Goal: Task Accomplishment & Management: Complete application form

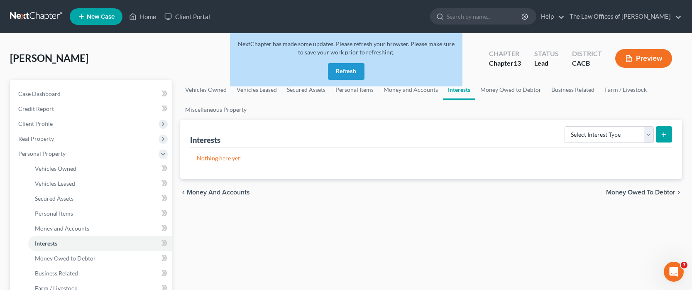
click at [344, 69] on button "Refresh" at bounding box center [346, 71] width 37 height 17
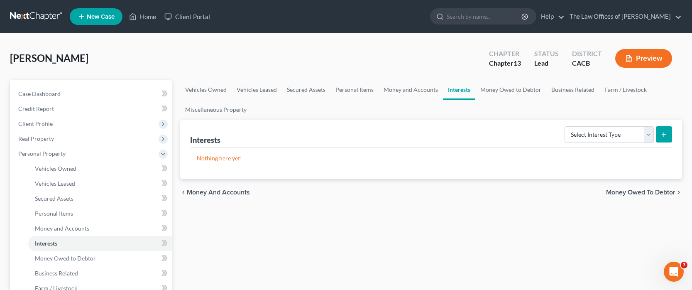
click at [69, 169] on span "Vehicles Owned" at bounding box center [56, 168] width 42 height 7
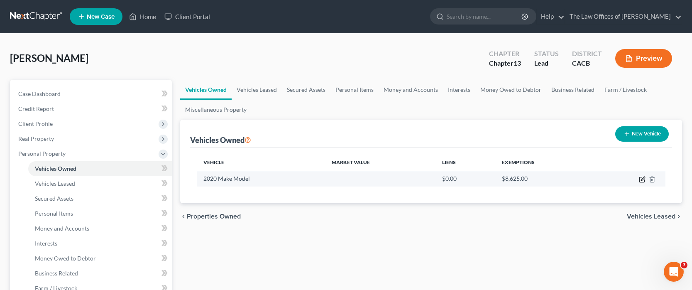
click at [642, 179] on icon "button" at bounding box center [643, 179] width 4 height 4
select select "0"
select select "6"
select select "3"
select select "0"
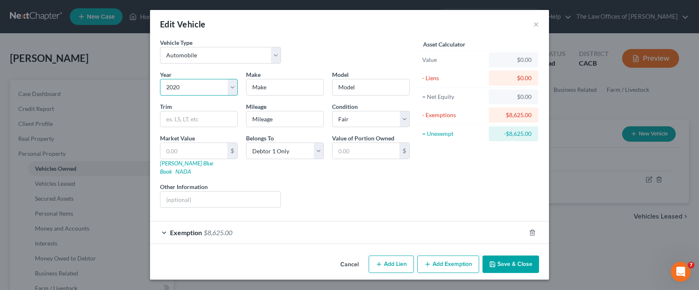
click at [198, 87] on select "Select 2026 2025 2024 2023 2022 2021 2020 2019 2018 2017 2016 2015 2014 2013 20…" at bounding box center [199, 87] width 78 height 17
select select "4"
click at [160, 79] on select "Select 2026 2025 2024 2023 2022 2021 2020 2019 2018 2017 2016 2015 2014 2013 20…" at bounding box center [199, 87] width 78 height 17
type input "Nissan"
type input "Pathfinder"
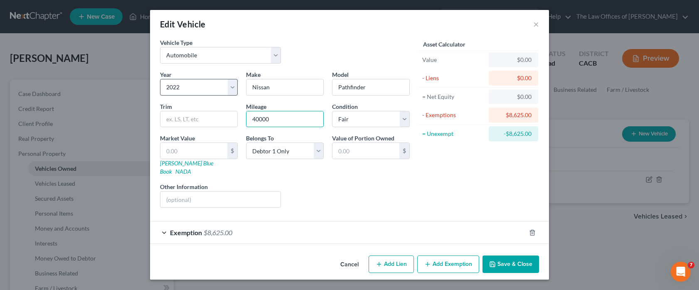
type input "40000"
select select "2"
click at [187, 152] on input "text" at bounding box center [193, 151] width 67 height 16
type input "2"
type input "2.00"
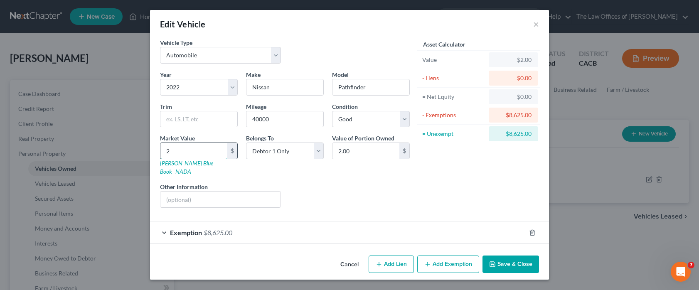
type input "24"
type input "24.00"
type input "245"
type input "245.00"
type input "2450"
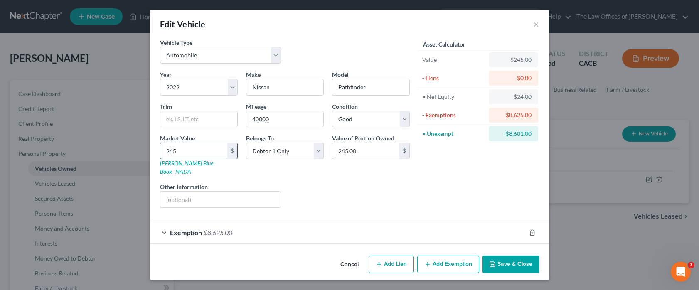
type input "2,450.00"
type input "2,4500"
type input "24,500.00"
type input "24,500"
click at [391, 258] on button "Add Lien" at bounding box center [390, 263] width 45 height 17
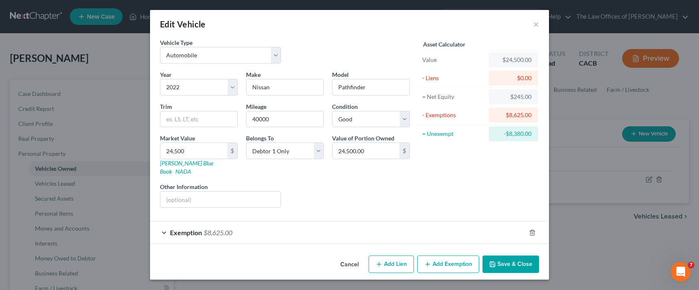
select select "0"
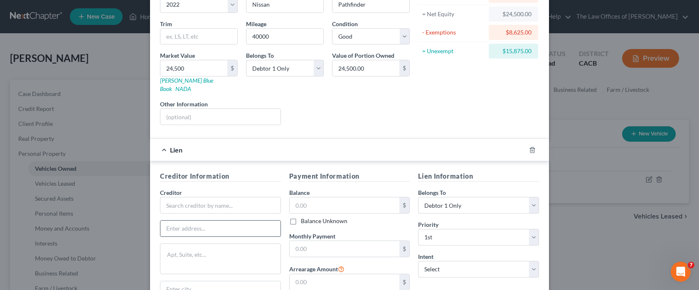
scroll to position [83, 0]
click at [213, 198] on input "text" at bounding box center [220, 204] width 121 height 17
type input "Schools First FCC"
type input "PO Box 11547"
type input "Santa [PERSON_NAME]"
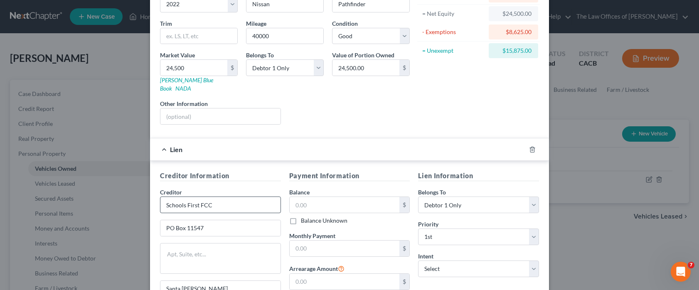
scroll to position [201, 0]
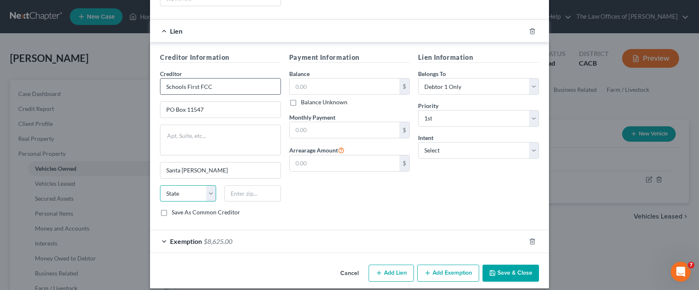
select select "4"
type input "927111"
click at [329, 79] on input "text" at bounding box center [345, 87] width 110 height 16
click at [309, 79] on input "text" at bounding box center [345, 87] width 110 height 16
type input "28,537.03"
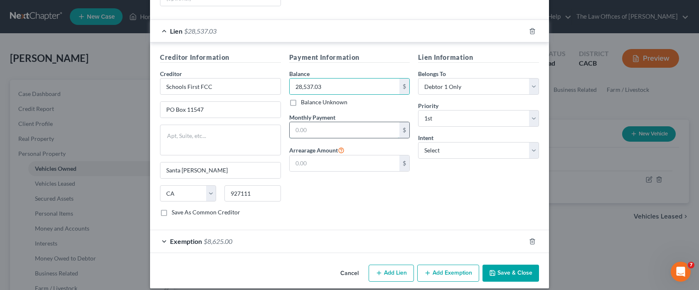
click at [326, 128] on input "text" at bounding box center [345, 130] width 110 height 16
type input "657.40"
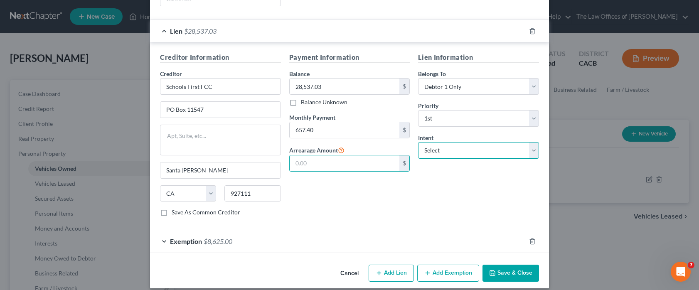
click at [456, 143] on select "Select Surrender Redeem Reaffirm Avoid Other" at bounding box center [478, 150] width 121 height 17
select select "4"
click at [418, 142] on select "Select Surrender Redeem Reaffirm Avoid Other" at bounding box center [478, 150] width 121 height 17
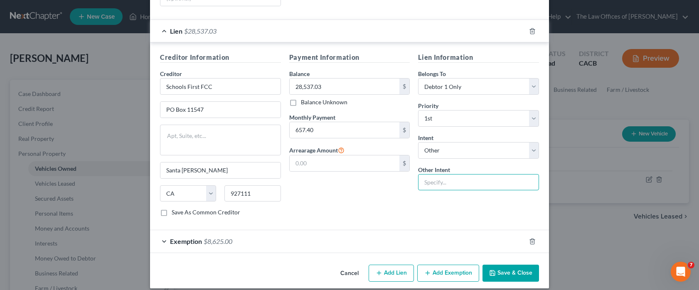
click at [443, 178] on input "text" at bounding box center [478, 182] width 121 height 17
type input "Pay and retain"
click at [446, 230] on div "Exemption $8,625.00" at bounding box center [338, 241] width 376 height 22
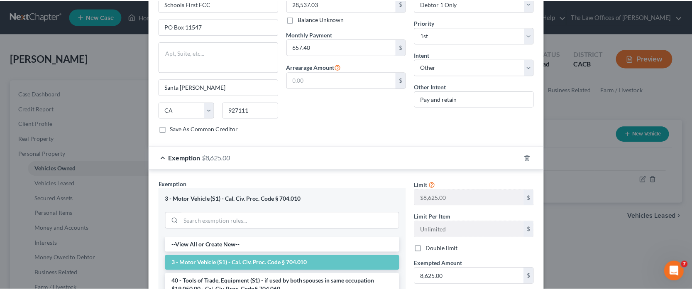
scroll to position [409, 0]
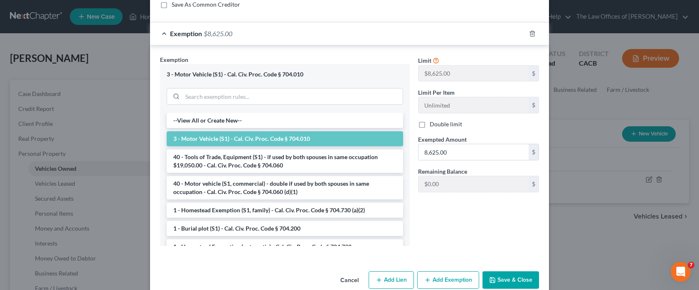
click at [502, 271] on button "Save & Close" at bounding box center [510, 279] width 56 height 17
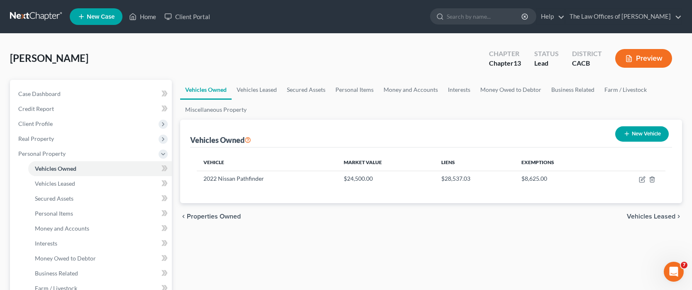
click at [462, 229] on div "chevron_left Properties Owned Vehicles Leased chevron_right" at bounding box center [431, 216] width 502 height 27
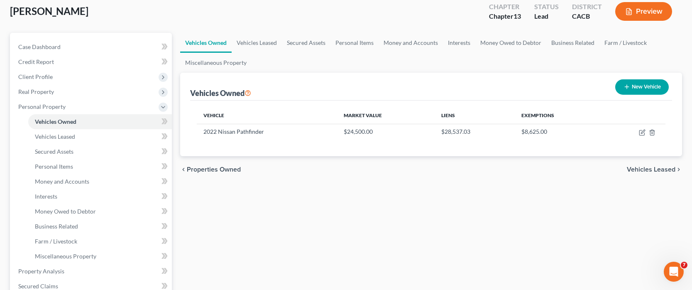
scroll to position [125, 0]
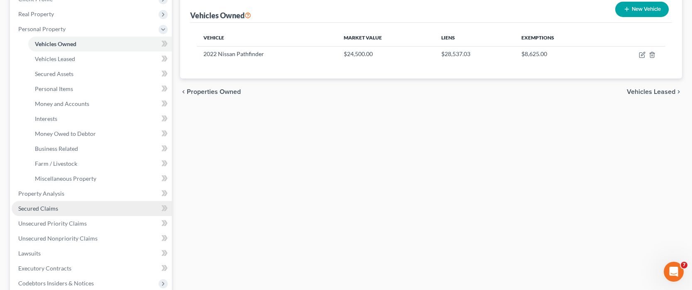
click at [54, 211] on span "Secured Claims" at bounding box center [38, 208] width 40 height 7
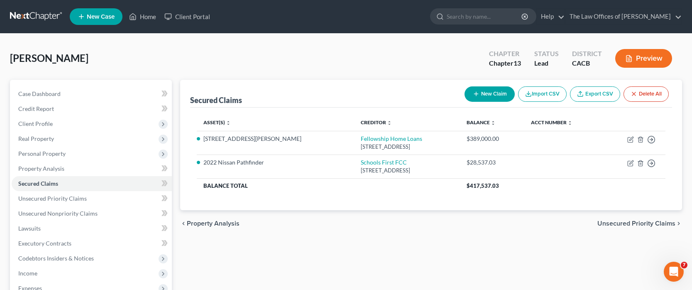
click at [497, 93] on button "New Claim" at bounding box center [490, 93] width 50 height 15
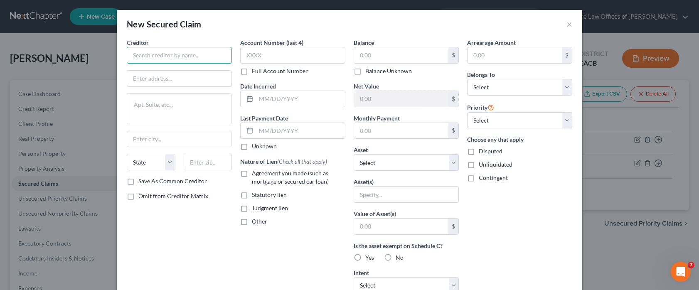
click at [196, 57] on input "text" at bounding box center [179, 55] width 105 height 17
type input "GoodLeap, LLC"
type input "PO Box 981440"
type input "[GEOGRAPHIC_DATA]"
select select "45"
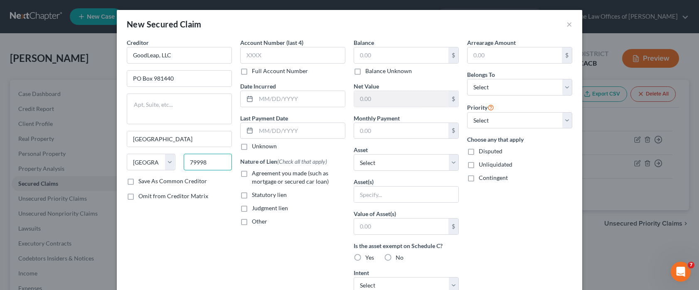
type input "79998"
click at [138, 179] on label "Save As Common Creditor" at bounding box center [172, 181] width 69 height 8
click at [142, 179] on input "Save As Common Creditor" at bounding box center [144, 179] width 5 height 5
checkbox input "true"
click at [313, 59] on input "text" at bounding box center [292, 55] width 105 height 17
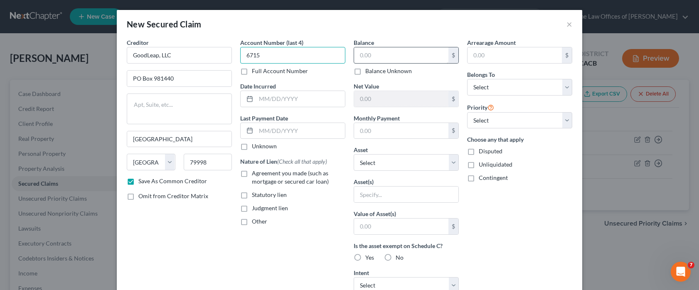
type input "6715"
click at [385, 58] on input "text" at bounding box center [401, 55] width 94 height 16
click at [373, 59] on input "text" at bounding box center [401, 55] width 94 height 16
type input "0"
click at [358, 162] on select "Select Other Multiple Assets [STREET_ADDRESS][PERSON_NAME] - $823000.0 2022 Nis…" at bounding box center [405, 162] width 105 height 17
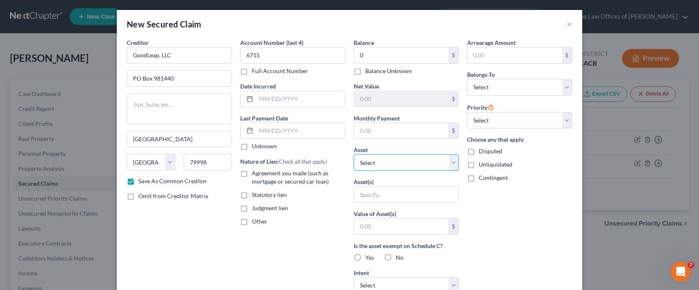
select select "8"
click at [353, 154] on select "Select Other Multiple Assets [STREET_ADDRESS][PERSON_NAME] - $823000.0 2022 Nis…" at bounding box center [405, 162] width 105 height 17
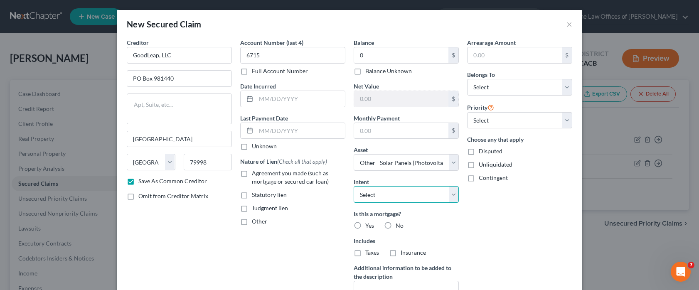
click at [409, 201] on select "Select Surrender Redeem Reaffirm Avoid Other" at bounding box center [405, 194] width 105 height 17
select select "0"
click at [353, 186] on select "Select Surrender Redeem Reaffirm Avoid Other" at bounding box center [405, 194] width 105 height 17
click at [395, 224] on label "No" at bounding box center [399, 225] width 8 height 8
click at [399, 224] on input "No" at bounding box center [401, 223] width 5 height 5
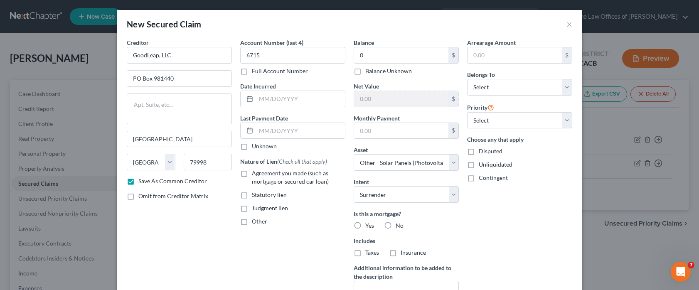
radio input "true"
click at [395, 253] on label "No" at bounding box center [399, 252] width 8 height 8
click at [399, 253] on input "No" at bounding box center [401, 250] width 5 height 5
radio input "true"
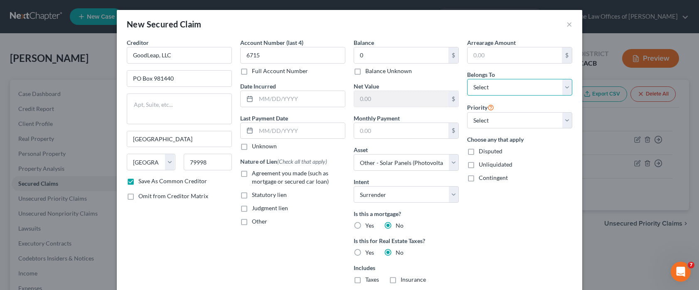
click at [506, 88] on select "Select Debtor 1 Only Debtor 2 Only Debtor 1 And Debtor 2 Only At Least One Of T…" at bounding box center [519, 87] width 105 height 17
select select "0"
click at [467, 79] on select "Select Debtor 1 Only Debtor 2 Only Debtor 1 And Debtor 2 Only At Least One Of T…" at bounding box center [519, 87] width 105 height 17
click at [501, 120] on select "Select 1st 2nd 3rd 4th 5th 6th 7th 8th 9th 10th 11th 12th 13th 14th 15th 16th 1…" at bounding box center [519, 120] width 105 height 17
select select "0"
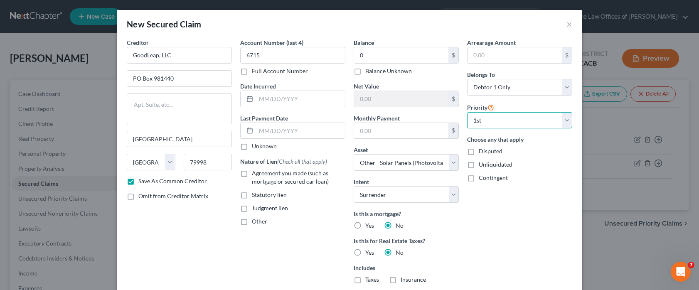
click at [467, 112] on select "Select 1st 2nd 3rd 4th 5th 6th 7th 8th 9th 10th 11th 12th 13th 14th 15th 16th 1…" at bounding box center [519, 120] width 105 height 17
click at [496, 206] on div "Arrearage Amount $ Belongs To * Select Debtor 1 Only Debtor 2 Only Debtor 1 And…" at bounding box center [519, 191] width 113 height 307
click at [479, 152] on label "Disputed" at bounding box center [491, 151] width 24 height 8
click at [482, 152] on input "Disputed" at bounding box center [484, 149] width 5 height 5
checkbox input "true"
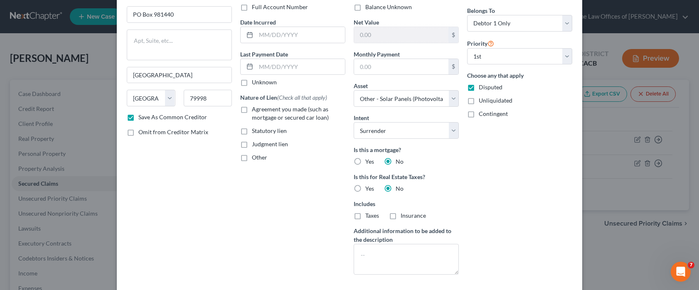
scroll to position [108, 0]
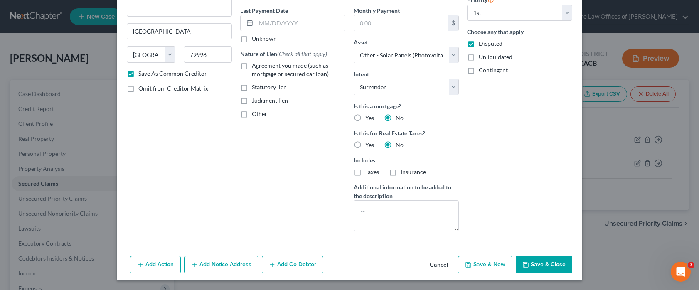
click at [495, 264] on button "Save & New" at bounding box center [485, 264] width 54 height 17
checkbox input "false"
select select
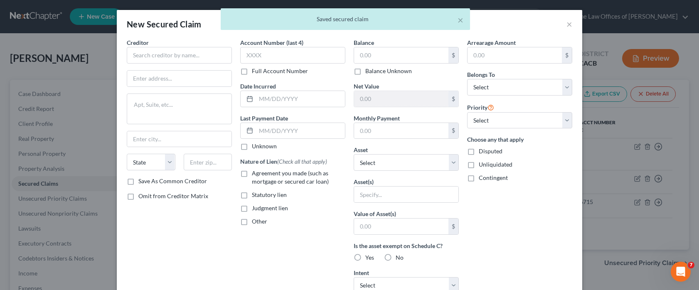
click at [520, 254] on div "Arrearage Amount $ Belongs To * Select Debtor 1 Only Debtor 2 Only Debtor 1 And…" at bounding box center [519, 223] width 113 height 371
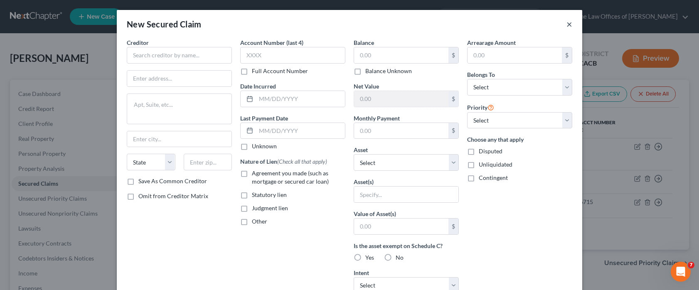
click at [566, 24] on button "×" at bounding box center [569, 24] width 6 height 10
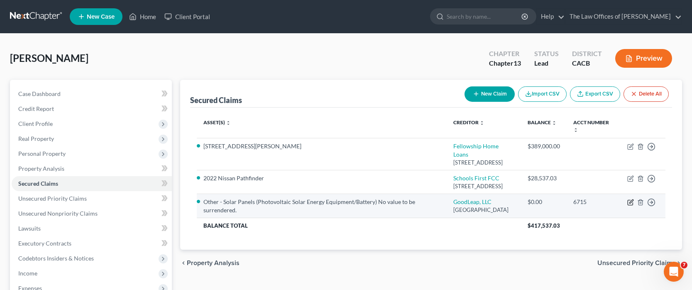
click at [629, 202] on icon "button" at bounding box center [631, 202] width 7 height 7
select select "45"
select select "8"
select select "0"
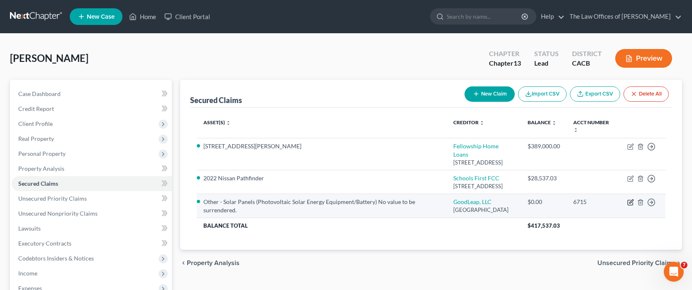
select select "0"
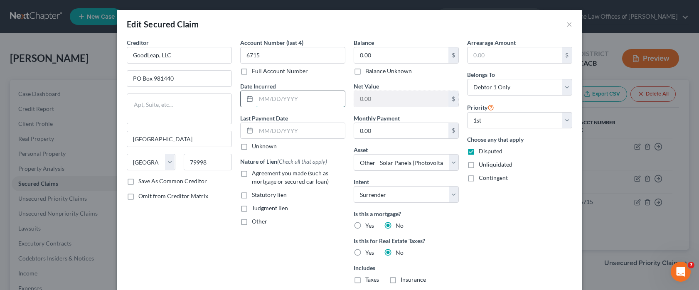
click at [292, 101] on input "text" at bounding box center [300, 99] width 89 height 16
click at [505, 223] on div "Arrearage Amount $ Belongs To * Select Debtor 1 Only Debtor 2 Only Debtor 1 And…" at bounding box center [519, 191] width 113 height 307
click at [291, 102] on input "text" at bounding box center [300, 99] width 89 height 16
type input "[DATE]"
click at [301, 243] on div "Account Number (last 4) 6715 Full Account Number Date Incurred [DATE] Last Paym…" at bounding box center [292, 191] width 113 height 307
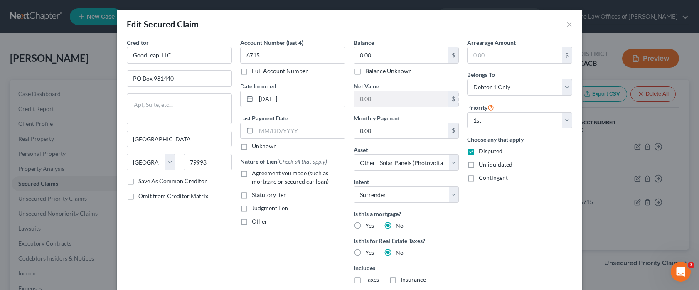
click at [252, 172] on label "Agreement you made (such as mortgage or secured car loan)" at bounding box center [298, 177] width 93 height 17
click at [255, 172] on input "Agreement you made (such as mortgage or secured car loan)" at bounding box center [257, 171] width 5 height 5
checkbox input "true"
click at [525, 237] on div "Arrearage Amount $ Belongs To * Select Debtor 1 Only Debtor 2 Only Debtor 1 And…" at bounding box center [519, 191] width 113 height 307
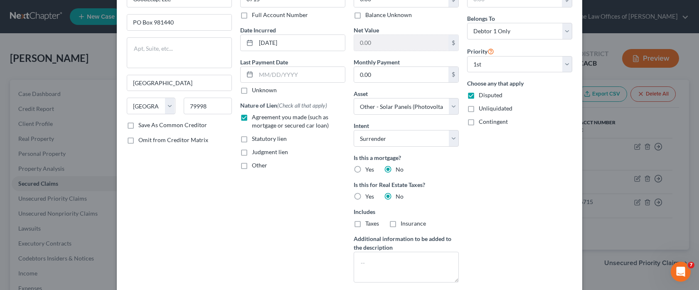
scroll to position [125, 0]
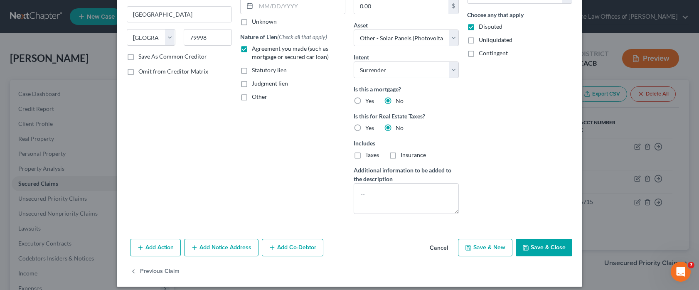
click at [492, 248] on button "Save & New" at bounding box center [485, 247] width 54 height 17
select select
select select "0"
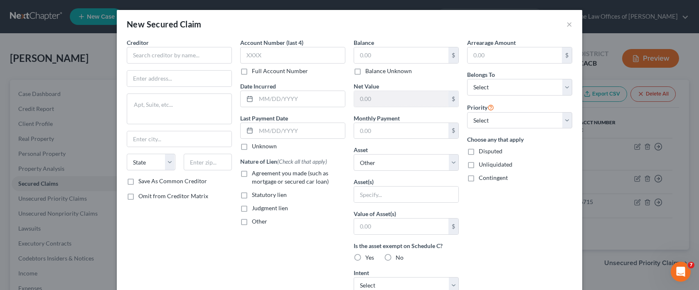
click at [520, 241] on div "Arrearage Amount $ Belongs To * Select Debtor 1 Only Debtor 2 Only Debtor 1 And…" at bounding box center [519, 223] width 113 height 371
drag, startPoint x: 258, startPoint y: 99, endPoint x: 268, endPoint y: 94, distance: 11.7
click at [258, 99] on input "text" at bounding box center [300, 99] width 89 height 16
click at [272, 100] on input "[DATE]" at bounding box center [300, 99] width 89 height 16
type input "[DATE]"
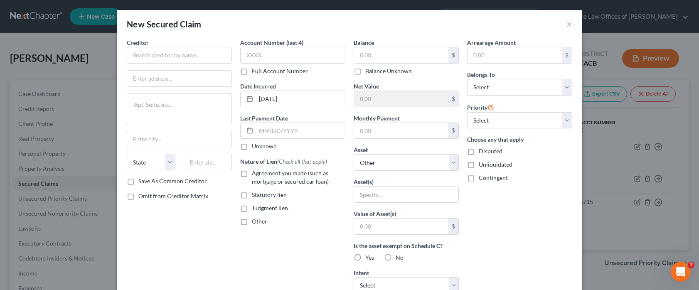
click at [263, 272] on div "Account Number (last 4) Full Account Number Date Incurred [DATE] Last Payment D…" at bounding box center [292, 223] width 113 height 371
click at [194, 57] on input "text" at bounding box center [179, 55] width 105 height 17
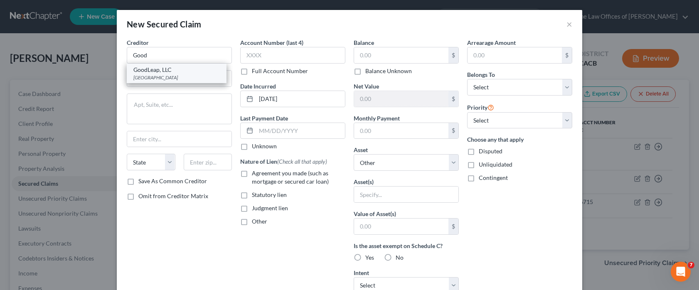
click at [155, 76] on div "[GEOGRAPHIC_DATA]" at bounding box center [176, 77] width 86 height 7
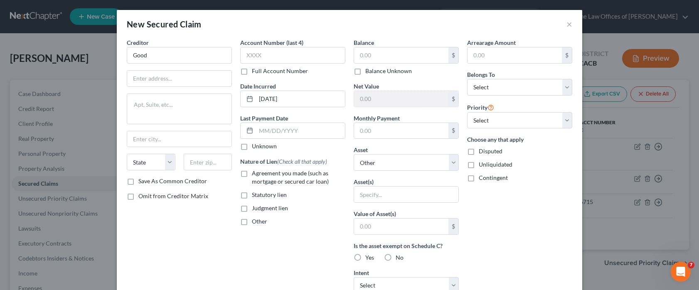
type input "GoodLeap, LLC"
type input "PO Box 981440"
type input "[GEOGRAPHIC_DATA]"
select select "45"
type input "79998"
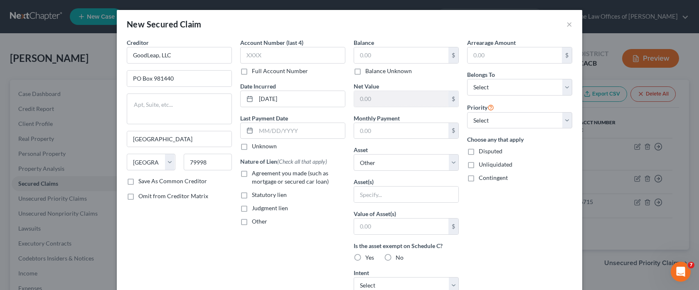
click at [252, 174] on label "Agreement you made (such as mortgage or secured car loan)" at bounding box center [298, 177] width 93 height 17
click at [255, 174] on input "Agreement you made (such as mortgage or secured car loan)" at bounding box center [257, 171] width 5 height 5
checkbox input "true"
click at [378, 61] on input "text" at bounding box center [401, 55] width 94 height 16
type input "0"
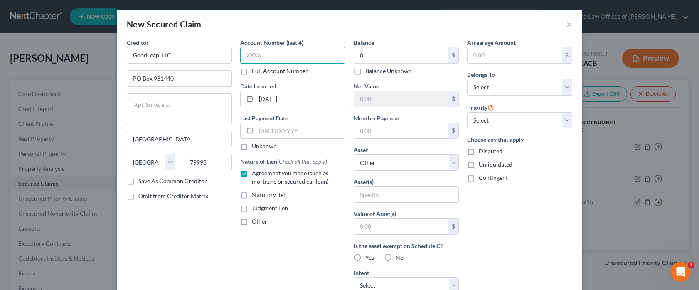
click at [302, 56] on input "text" at bounding box center [292, 55] width 105 height 17
click at [271, 53] on input "text" at bounding box center [292, 55] width 105 height 17
type input "5101"
click at [367, 162] on select "Select Other Multiple Assets [STREET_ADDRESS][PERSON_NAME] - $823000.0 2022 Nis…" at bounding box center [405, 162] width 105 height 17
select select "9"
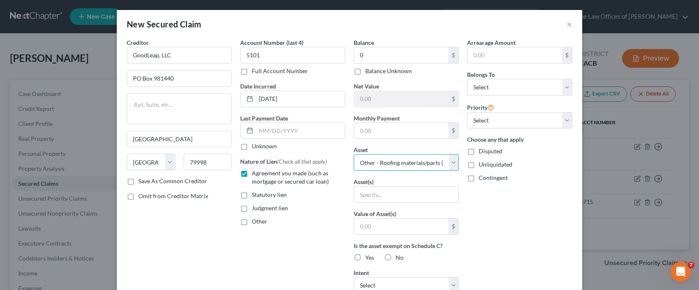
click at [353, 154] on select "Select Other Multiple Assets [STREET_ADDRESS][PERSON_NAME] - $823000.0 2022 Nis…" at bounding box center [405, 162] width 105 height 17
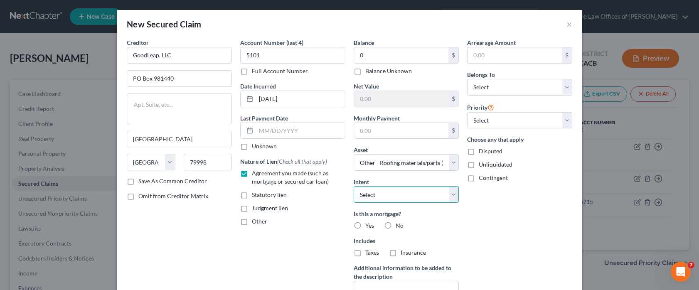
click at [390, 196] on select "Select Surrender Redeem Reaffirm Avoid Other" at bounding box center [405, 194] width 105 height 17
select select "0"
click at [353, 186] on select "Select Surrender Redeem Reaffirm Avoid Other" at bounding box center [405, 194] width 105 height 17
click at [395, 226] on label "No" at bounding box center [399, 225] width 8 height 8
click at [399, 226] on input "No" at bounding box center [401, 223] width 5 height 5
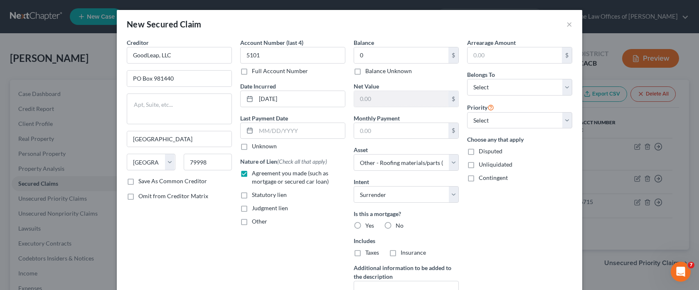
radio input "true"
click at [395, 253] on label "No" at bounding box center [399, 252] width 8 height 8
click at [399, 253] on input "No" at bounding box center [401, 250] width 5 height 5
radio input "true"
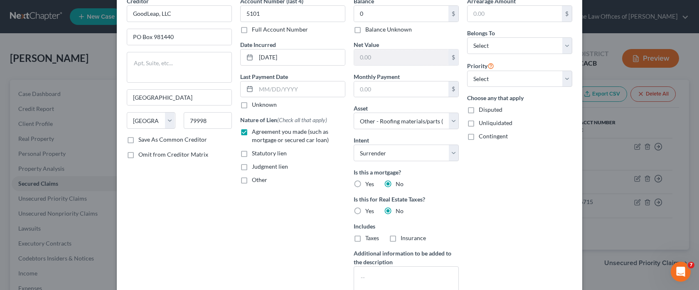
click at [479, 110] on label "Disputed" at bounding box center [491, 110] width 24 height 8
click at [482, 110] on input "Disputed" at bounding box center [484, 108] width 5 height 5
checkbox input "true"
click at [486, 79] on select "Select 1st 2nd 3rd 4th 5th 6th 7th 8th 9th 10th 11th 12th 13th 14th 15th 16th 1…" at bounding box center [519, 79] width 105 height 17
select select "0"
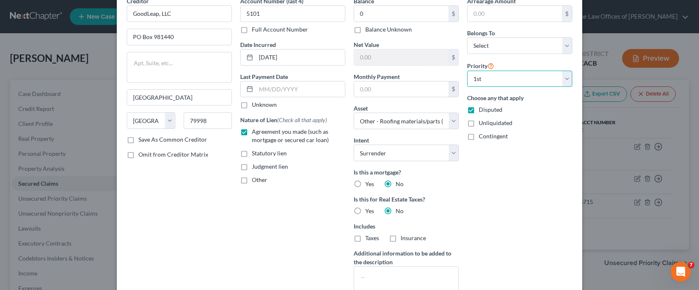
click at [467, 71] on select "Select 1st 2nd 3rd 4th 5th 6th 7th 8th 9th 10th 11th 12th 13th 14th 15th 16th 1…" at bounding box center [519, 79] width 105 height 17
click at [495, 41] on select "Select Debtor 1 Only Debtor 2 Only Debtor 1 And Debtor 2 Only At Least One Of T…" at bounding box center [519, 45] width 105 height 17
select select "0"
click at [467, 37] on select "Select Debtor 1 Only Debtor 2 Only Debtor 1 And Debtor 2 Only At Least One Of T…" at bounding box center [519, 45] width 105 height 17
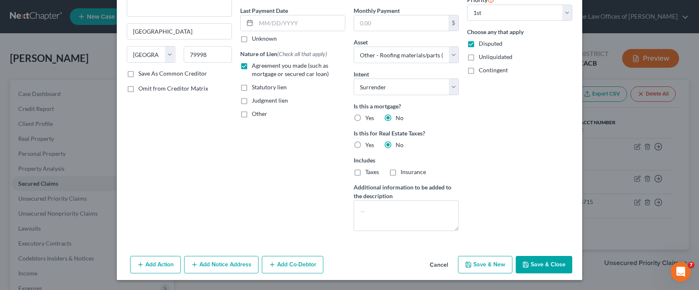
click at [466, 267] on icon "button" at bounding box center [468, 264] width 7 height 7
select select
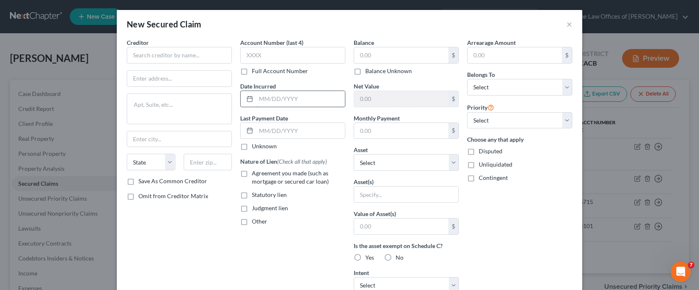
click at [267, 104] on input "text" at bounding box center [300, 99] width 89 height 16
type input "[DATE]"
click at [164, 58] on input "text" at bounding box center [179, 55] width 105 height 17
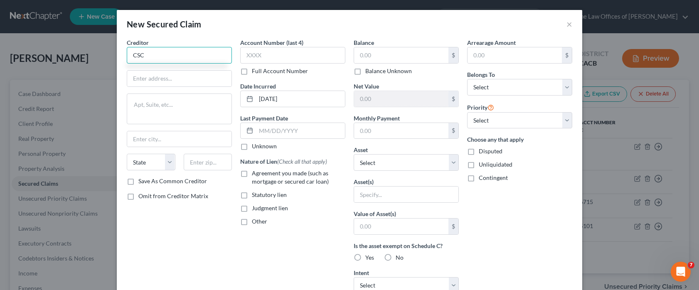
drag, startPoint x: 140, startPoint y: 52, endPoint x: 101, endPoint y: 57, distance: 40.2
click at [111, 56] on div "New Secured Claim × Creditor * CSC State [US_STATE] AK AR AZ CA CO [GEOGRAPHIC_…" at bounding box center [349, 145] width 699 height 290
type input "Aqua Financing"
type input "c/"
click at [187, 56] on input "Aqua Financing" at bounding box center [179, 55] width 105 height 17
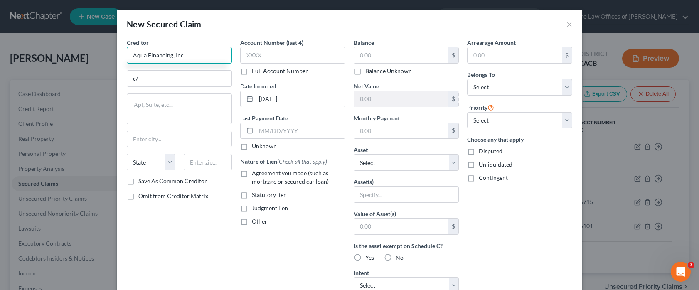
type input "Aqua Financing, Inc."
type input "One Corp. Dr., Suite 300"
type input "Wausau"
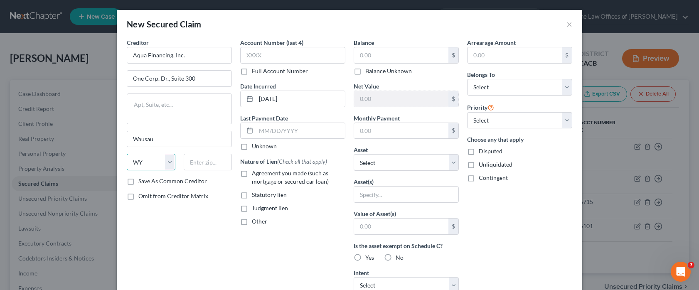
drag, startPoint x: 148, startPoint y: 158, endPoint x: 146, endPoint y: 164, distance: 6.4
click at [147, 160] on select "State [US_STATE] AK AR AZ CA CO CT DE DC [GEOGRAPHIC_DATA] [GEOGRAPHIC_DATA] GU…" at bounding box center [151, 162] width 49 height 17
select select "52"
click at [127, 154] on select "State [US_STATE] AK AR AZ CA CO CT DE DC [GEOGRAPHIC_DATA] [GEOGRAPHIC_DATA] GU…" at bounding box center [151, 162] width 49 height 17
click at [199, 165] on input "text" at bounding box center [208, 162] width 49 height 17
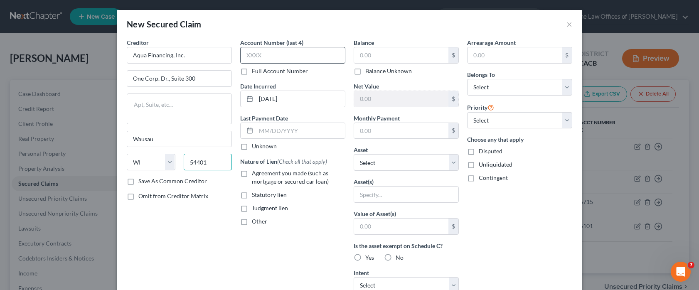
type input "54401"
click at [285, 56] on input "text" at bounding box center [292, 55] width 105 height 17
type input "8"
type input "7955"
click at [393, 59] on input "text" at bounding box center [401, 55] width 94 height 16
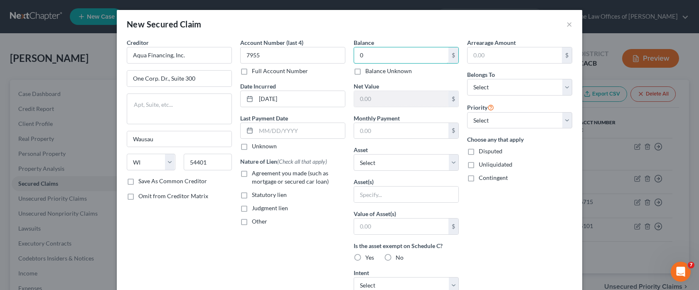
type input "0"
click at [252, 172] on label "Agreement you made (such as mortgage or secured car loan)" at bounding box center [298, 177] width 93 height 17
click at [255, 172] on input "Agreement you made (such as mortgage or secured car loan)" at bounding box center [257, 171] width 5 height 5
checkbox input "true"
click at [373, 227] on input "text" at bounding box center [401, 226] width 94 height 16
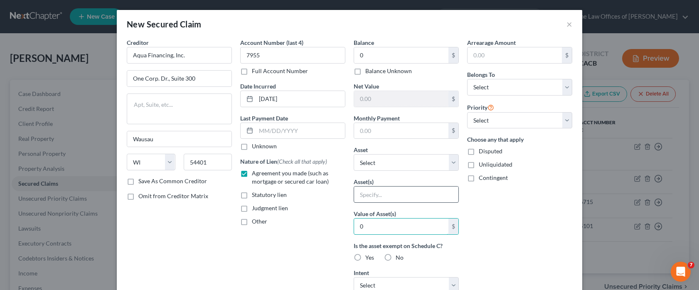
type input "0"
click at [404, 199] on input "text" at bounding box center [406, 195] width 104 height 16
click at [395, 197] on input "text" at bounding box center [406, 195] width 104 height 16
click at [371, 195] on input "text" at bounding box center [406, 195] width 104 height 16
click at [377, 166] on select "Select Other Multiple Assets [STREET_ADDRESS][PERSON_NAME] - $823000.0 2022 Nis…" at bounding box center [405, 162] width 105 height 17
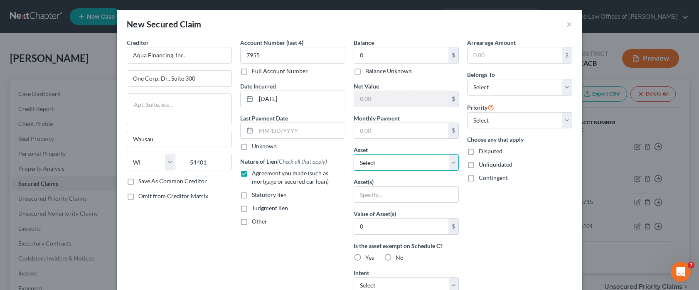
select select "10"
click at [353, 154] on select "Select Other Multiple Assets [STREET_ADDRESS][PERSON_NAME] - $823000.0 2022 Nis…" at bounding box center [405, 162] width 105 height 17
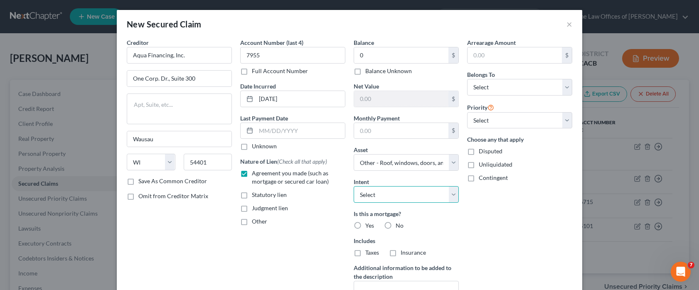
click at [383, 200] on select "Select Surrender Redeem Reaffirm Avoid Other" at bounding box center [405, 194] width 105 height 17
select select "0"
click at [353, 186] on select "Select Surrender Redeem Reaffirm Avoid Other" at bounding box center [405, 194] width 105 height 17
click at [395, 223] on label "No" at bounding box center [399, 225] width 8 height 8
click at [399, 223] on input "No" at bounding box center [401, 223] width 5 height 5
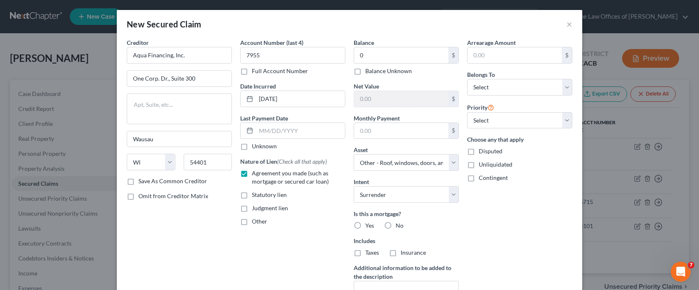
radio input "true"
click at [395, 253] on label "No" at bounding box center [399, 252] width 8 height 8
click at [399, 253] on input "No" at bounding box center [401, 250] width 5 height 5
radio input "true"
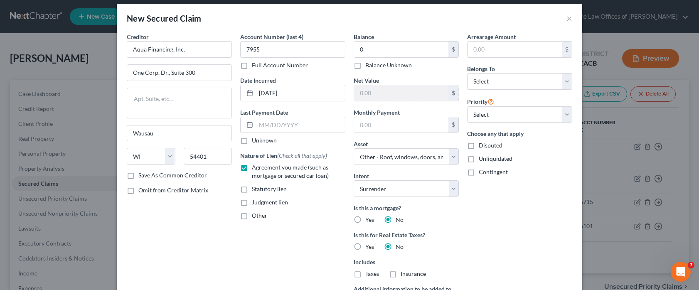
scroll to position [0, 0]
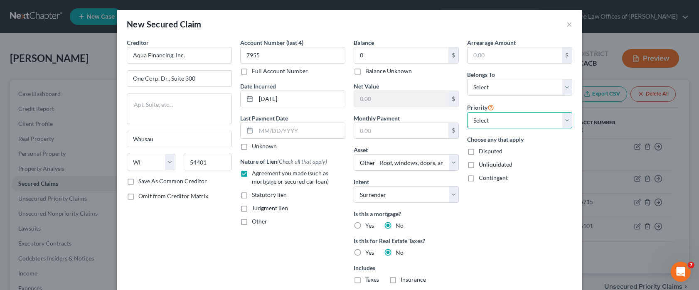
click at [483, 120] on select "Select 1st 2nd 3rd 4th 5th 6th 7th 8th 9th 10th 11th 12th 13th 14th 15th 16th 1…" at bounding box center [519, 120] width 105 height 17
select select "1"
click at [467, 112] on select "Select 1st 2nd 3rd 4th 5th 6th 7th 8th 9th 10th 11th 12th 13th 14th 15th 16th 1…" at bounding box center [519, 120] width 105 height 17
click at [486, 91] on select "Select Debtor 1 Only Debtor 2 Only Debtor 1 And Debtor 2 Only At Least One Of T…" at bounding box center [519, 87] width 105 height 17
select select "0"
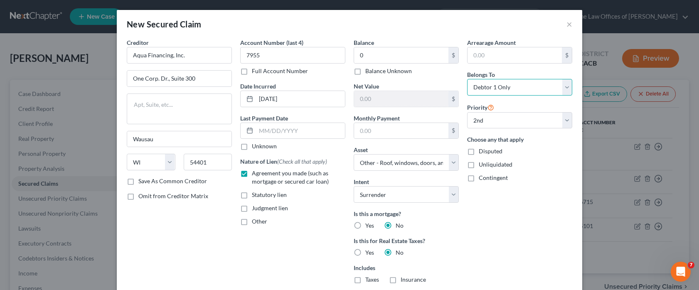
click at [467, 79] on select "Select Debtor 1 Only Debtor 2 Only Debtor 1 And Debtor 2 Only At Least One Of T…" at bounding box center [519, 87] width 105 height 17
click at [479, 152] on span "Disputed" at bounding box center [491, 150] width 24 height 7
click at [482, 152] on input "Disputed" at bounding box center [484, 149] width 5 height 5
checkbox input "true"
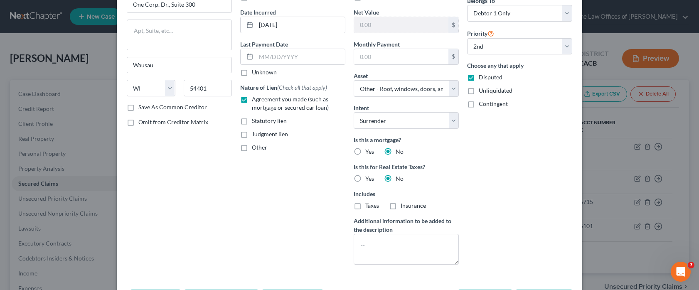
scroll to position [108, 0]
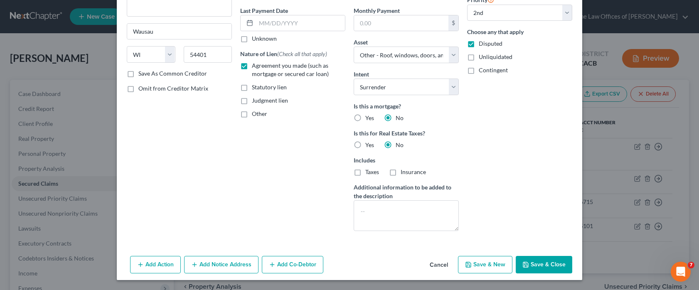
click at [531, 264] on button "Save & Close" at bounding box center [543, 264] width 56 height 17
select select
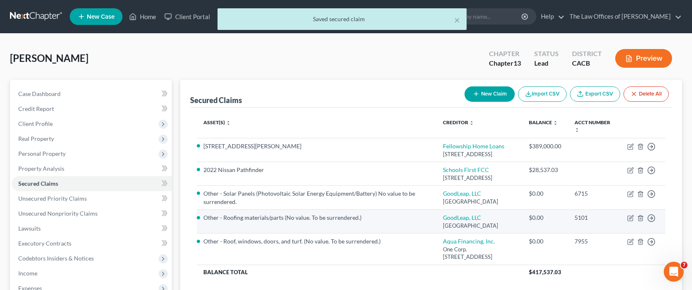
click at [334, 222] on li "Other - Roofing materials/parts (No value. To be surrendered.)" at bounding box center [317, 218] width 226 height 8
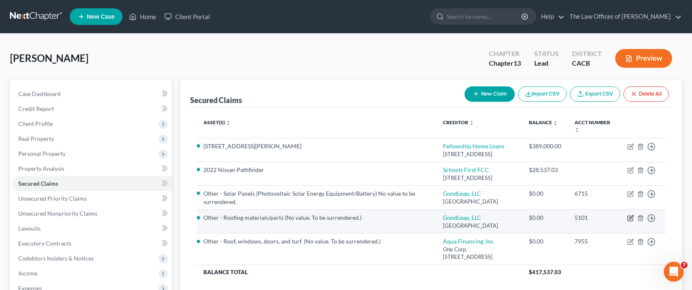
click at [632, 219] on icon "button" at bounding box center [632, 218] width 4 height 4
select select "45"
select select "0"
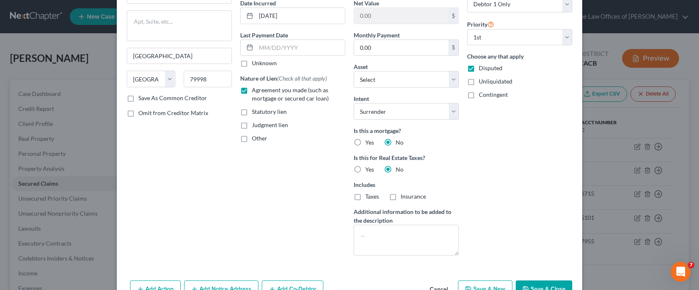
scroll to position [131, 0]
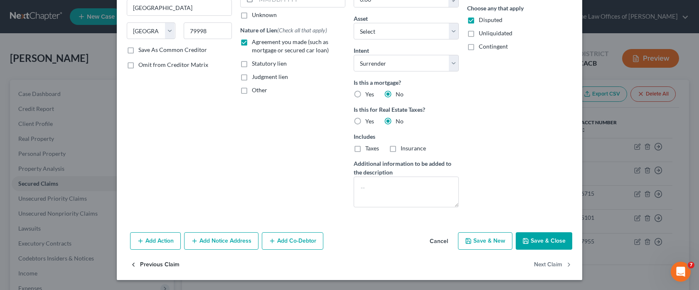
click at [162, 261] on button "Previous Claim" at bounding box center [154, 264] width 49 height 17
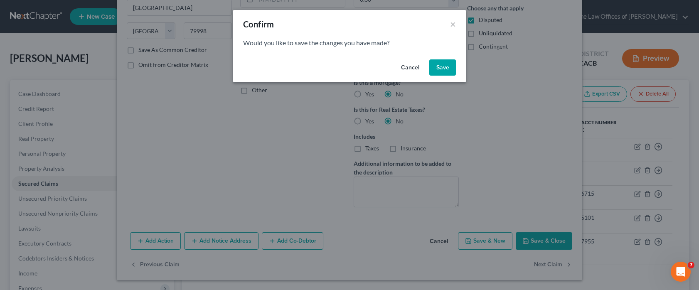
click at [437, 67] on button "Save" at bounding box center [442, 67] width 27 height 17
select select "45"
select select "0"
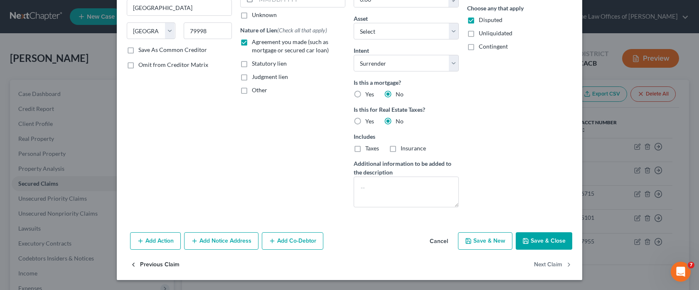
click at [167, 262] on button "Previous Claim" at bounding box center [154, 264] width 49 height 17
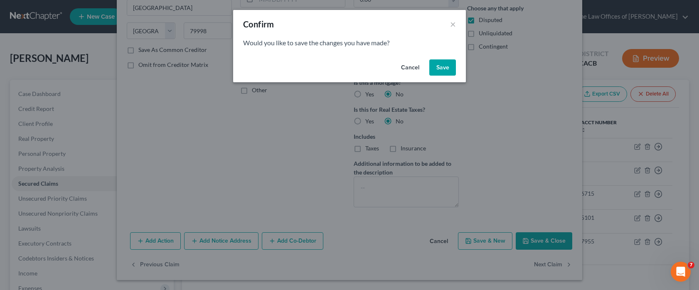
click at [433, 70] on button "Save" at bounding box center [442, 67] width 27 height 17
select select "4"
select select "0"
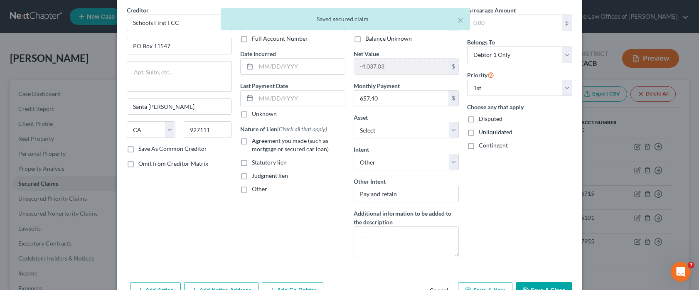
scroll to position [82, 0]
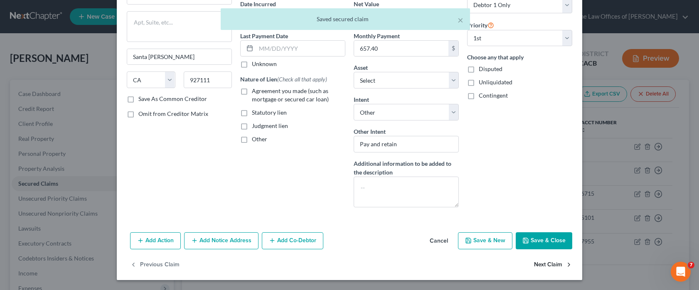
click at [542, 266] on button "Next Claim" at bounding box center [553, 264] width 38 height 17
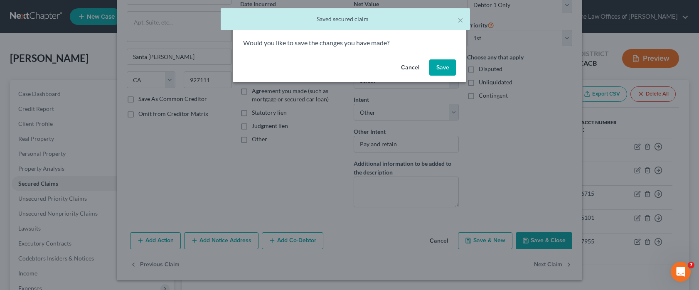
click at [445, 70] on button "Save" at bounding box center [442, 67] width 27 height 17
select select "45"
select select "0"
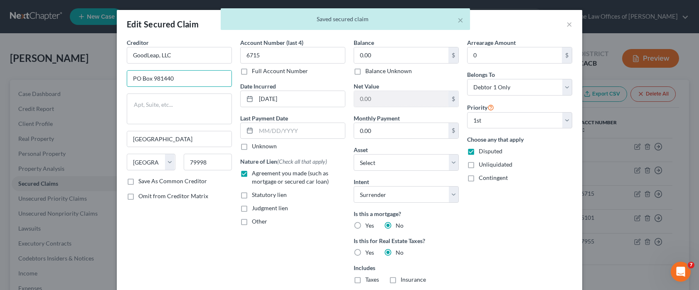
drag, startPoint x: 177, startPoint y: 80, endPoint x: 112, endPoint y: 83, distance: 65.3
click at [117, 83] on div "Creditor * GoodLeap, LLC [GEOGRAPHIC_DATA] [GEOGRAPHIC_DATA][US_STATE] [GEOGRAP…" at bounding box center [349, 199] width 465 height 322
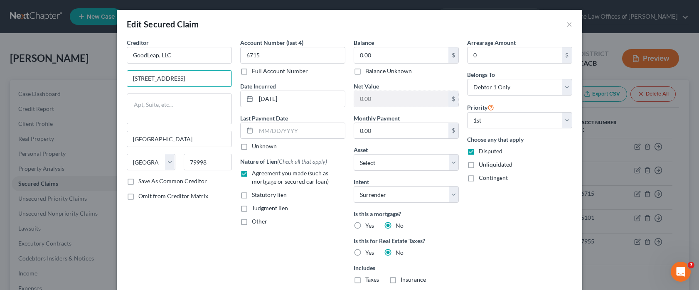
type input "[STREET_ADDRESS]"
type input "[GEOGRAPHIC_DATA]"
select select "4"
type input "95746"
drag, startPoint x: 128, startPoint y: 181, endPoint x: 135, endPoint y: 180, distance: 7.1
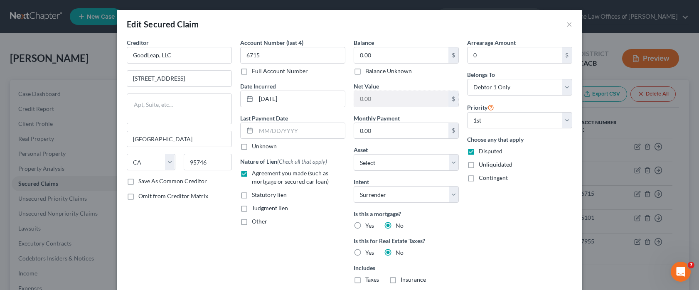
click at [138, 180] on label "Save As Common Creditor" at bounding box center [172, 181] width 69 height 8
click at [142, 180] on input "Save As Common Creditor" at bounding box center [144, 179] width 5 height 5
checkbox input "true"
type input "[GEOGRAPHIC_DATA]"
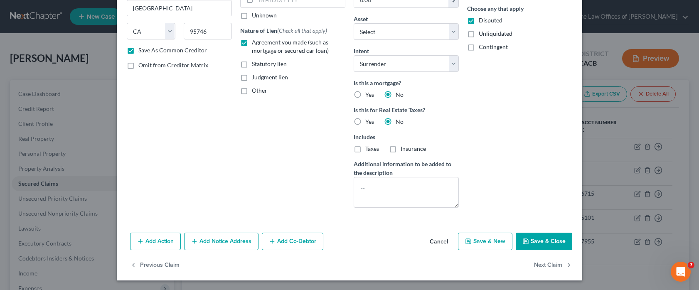
scroll to position [131, 0]
click at [542, 263] on button "Next Claim" at bounding box center [553, 264] width 38 height 17
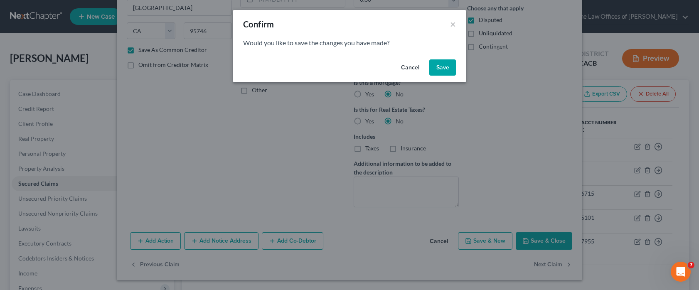
click at [447, 67] on button "Save" at bounding box center [442, 67] width 27 height 17
select select "45"
select select "0"
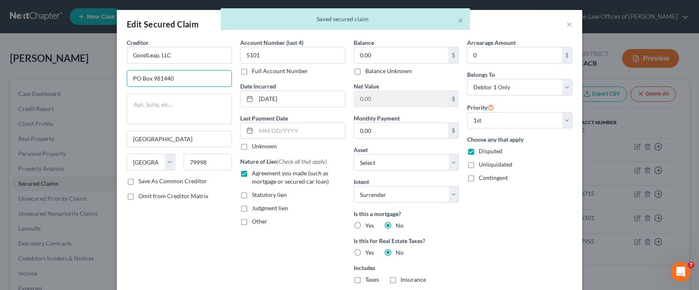
drag, startPoint x: 187, startPoint y: 79, endPoint x: 94, endPoint y: 83, distance: 92.3
click at [98, 83] on div "Edit Secured Claim × Creditor * GoodLeap, LLC [GEOGRAPHIC_DATA] [GEOGRAPHIC_DAT…" at bounding box center [349, 145] width 699 height 290
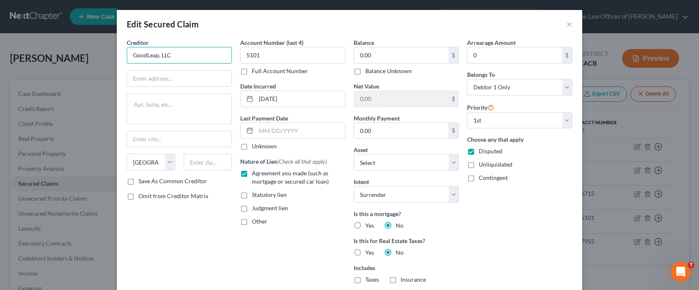
click at [190, 57] on input "GoodLeap, LLC" at bounding box center [179, 55] width 105 height 17
click at [166, 162] on select "State [US_STATE] AK AR AZ CA CO CT DE DC [GEOGRAPHIC_DATA] [GEOGRAPHIC_DATA] GU…" at bounding box center [151, 162] width 49 height 17
select select
click at [127, 154] on select "State [US_STATE] AK AR AZ CA CO CT DE DC [GEOGRAPHIC_DATA] [GEOGRAPHIC_DATA] GU…" at bounding box center [151, 162] width 49 height 17
click at [195, 56] on input "GoodLeap, LLC" at bounding box center [179, 55] width 105 height 17
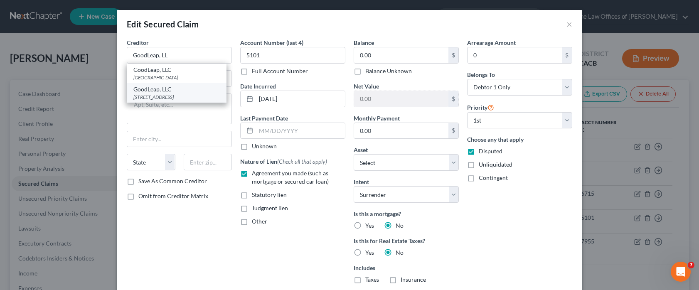
click at [164, 101] on div "[STREET_ADDRESS]" at bounding box center [176, 96] width 86 height 7
type input "GoodLeap, LLC"
type input "[STREET_ADDRESS]"
type input "[GEOGRAPHIC_DATA]"
select select "4"
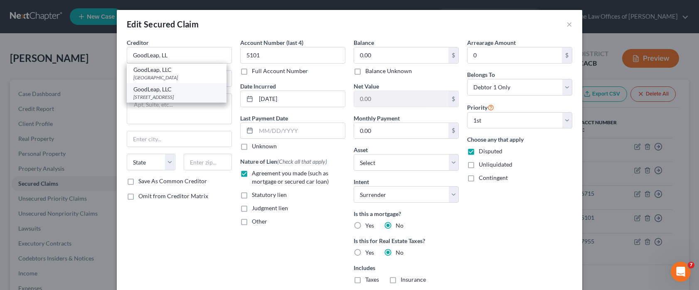
type input "95746"
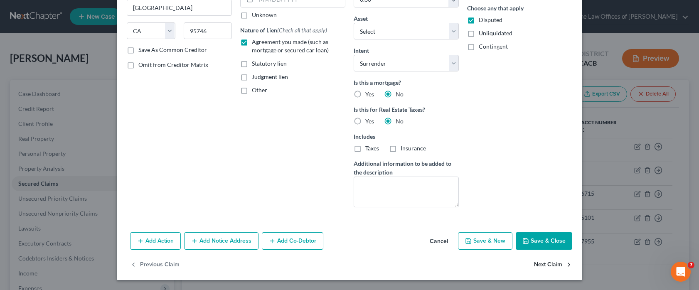
click at [536, 263] on button "Next Claim" at bounding box center [553, 264] width 38 height 17
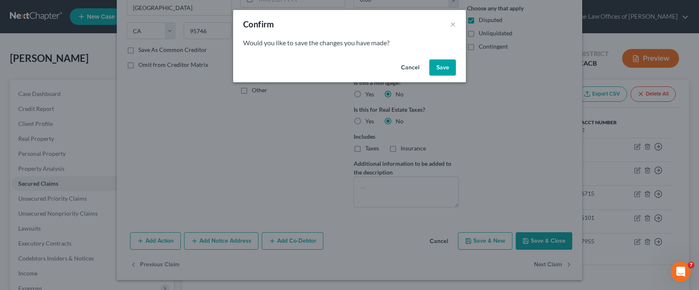
click at [447, 66] on button "Save" at bounding box center [442, 67] width 27 height 17
select select "52"
select select "10"
select select "0"
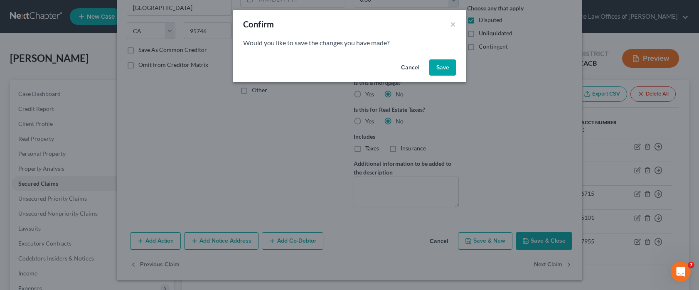
select select "1"
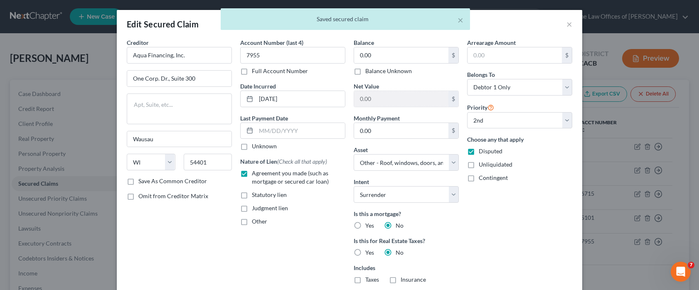
click at [138, 182] on label "Save As Common Creditor" at bounding box center [172, 181] width 69 height 8
click at [142, 182] on input "Save As Common Creditor" at bounding box center [144, 179] width 5 height 5
checkbox input "true"
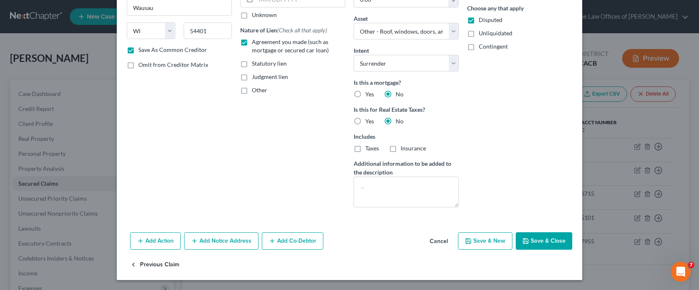
click at [160, 263] on button "Previous Claim" at bounding box center [154, 264] width 49 height 17
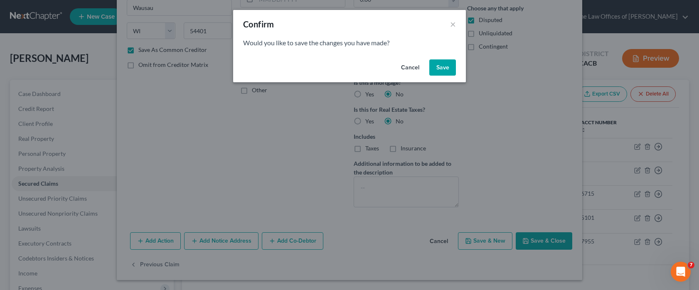
click at [446, 66] on button "Save" at bounding box center [442, 67] width 27 height 17
select select "4"
select select "0"
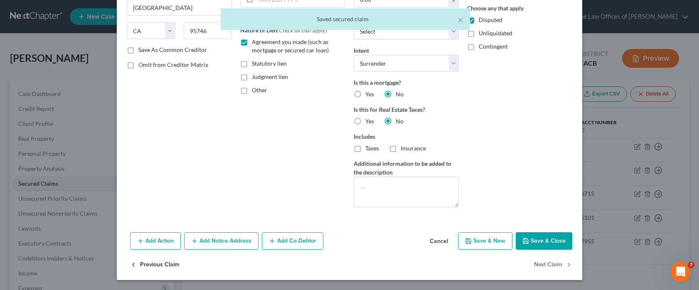
click at [151, 266] on button "Previous Claim" at bounding box center [154, 264] width 49 height 17
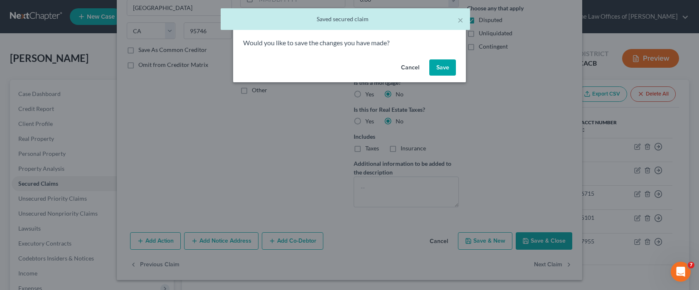
click at [446, 61] on button "Save" at bounding box center [442, 67] width 27 height 17
select select "4"
select select "0"
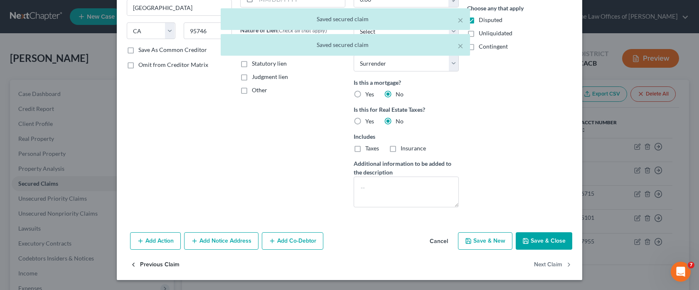
click at [151, 264] on button "Previous Claim" at bounding box center [154, 264] width 49 height 17
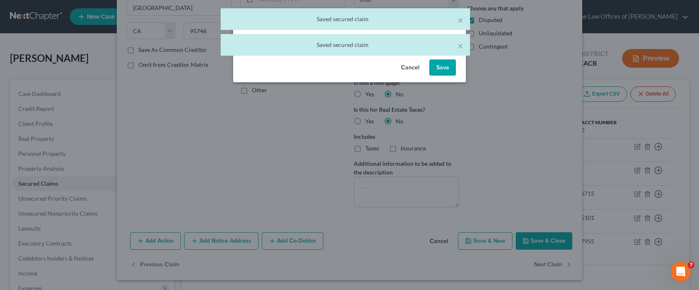
click at [445, 69] on button "Save" at bounding box center [442, 67] width 27 height 17
select select "4"
select select "0"
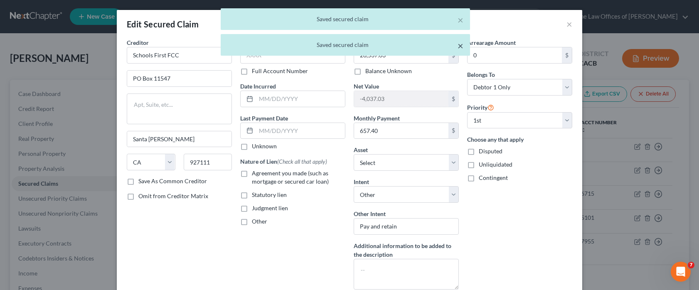
click at [460, 45] on button "×" at bounding box center [460, 46] width 6 height 10
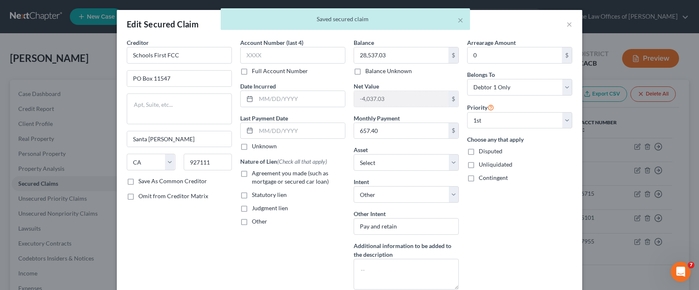
drag, startPoint x: 463, startPoint y: 18, endPoint x: 458, endPoint y: 50, distance: 32.4
click at [463, 18] on div "× Saved secured claim" at bounding box center [345, 19] width 249 height 22
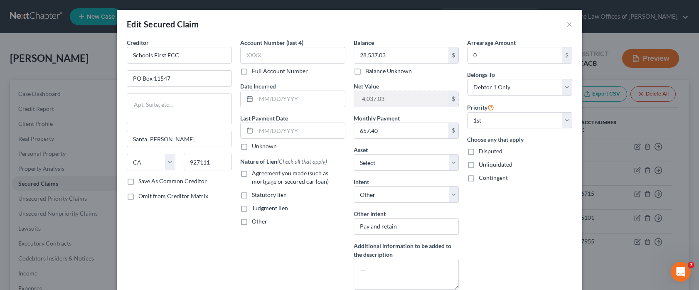
click at [208, 241] on div "Creditor * Schools First FCC [GEOGRAPHIC_DATA][PERSON_NAME] [US_STATE] AK AR [G…" at bounding box center [179, 167] width 113 height 258
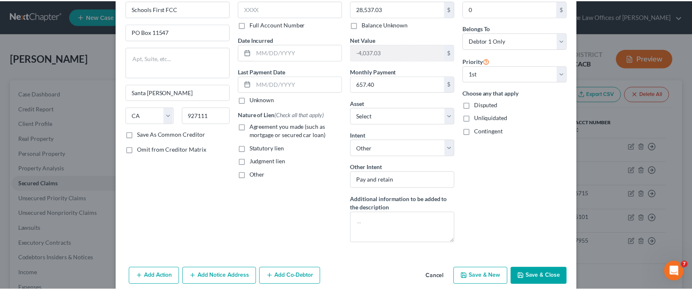
scroll to position [82, 0]
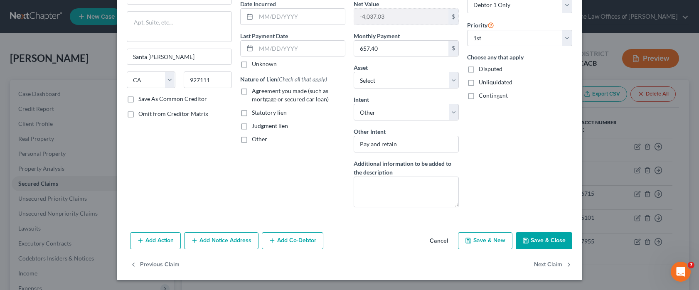
click at [531, 238] on button "Save & Close" at bounding box center [543, 240] width 56 height 17
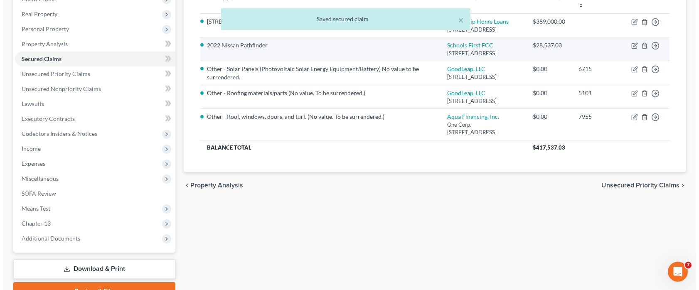
scroll to position [0, 0]
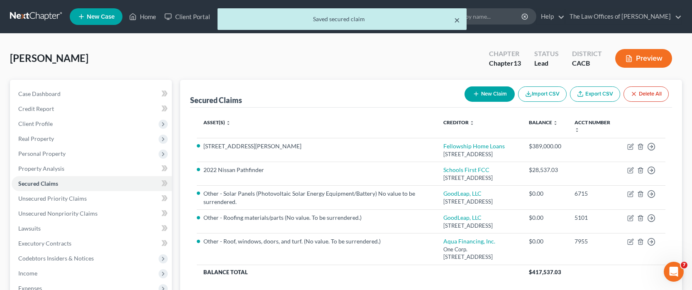
click at [458, 20] on button "×" at bounding box center [457, 20] width 6 height 10
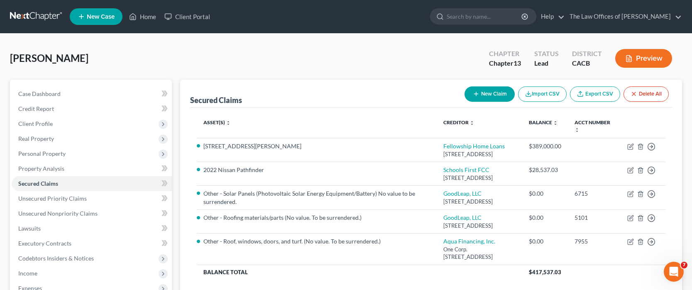
click at [483, 93] on button "New Claim" at bounding box center [490, 93] width 50 height 15
select select "0"
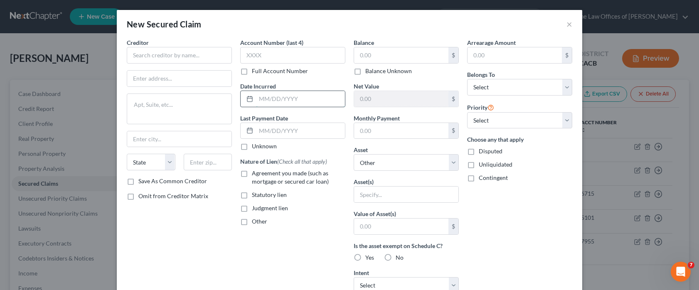
click at [285, 98] on input "text" at bounding box center [300, 99] width 89 height 16
type input "[DATE]"
click at [427, 55] on input "text" at bounding box center [401, 55] width 94 height 16
type input "0"
drag, startPoint x: 286, startPoint y: 18, endPoint x: 257, endPoint y: 42, distance: 37.4
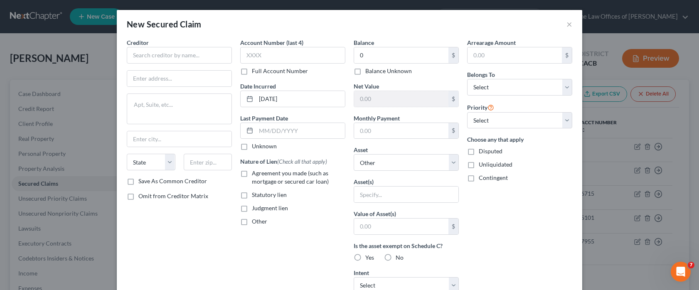
click at [286, 18] on div "New Secured Claim ×" at bounding box center [349, 24] width 465 height 28
click at [187, 56] on input "text" at bounding box center [179, 55] width 105 height 17
type input "S"
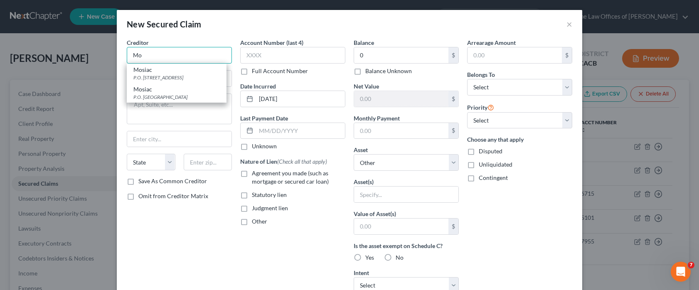
type input "M"
type input "Solar Mosaic LLC"
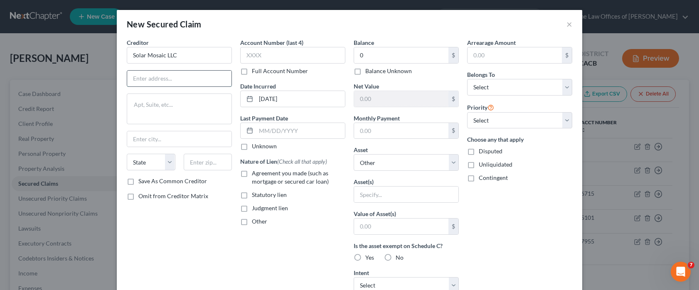
click at [180, 81] on input "text" at bounding box center [179, 79] width 104 height 16
type input "[STREET_ADDRESS]"
type input "[GEOGRAPHIC_DATA]"
select select "4"
type input "94607"
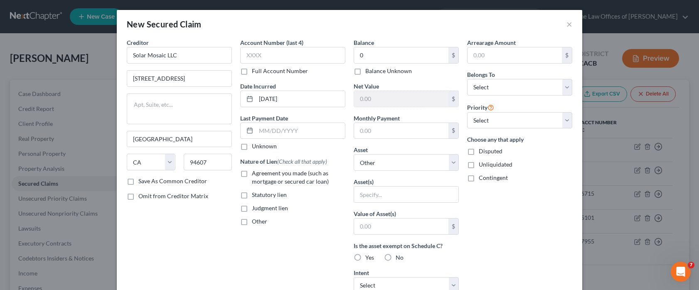
click at [138, 182] on label "Save As Common Creditor" at bounding box center [172, 181] width 69 height 8
click at [142, 182] on input "Save As Common Creditor" at bounding box center [144, 179] width 5 height 5
checkbox input "true"
click at [308, 59] on input "text" at bounding box center [292, 55] width 105 height 17
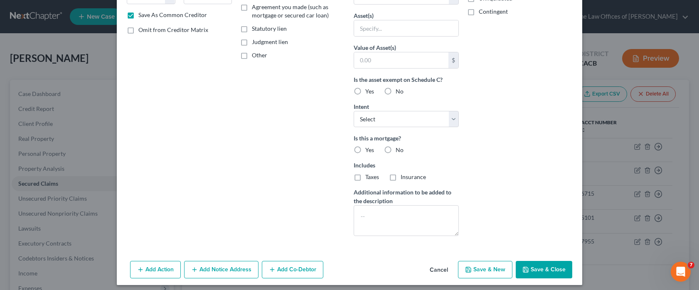
scroll to position [42, 0]
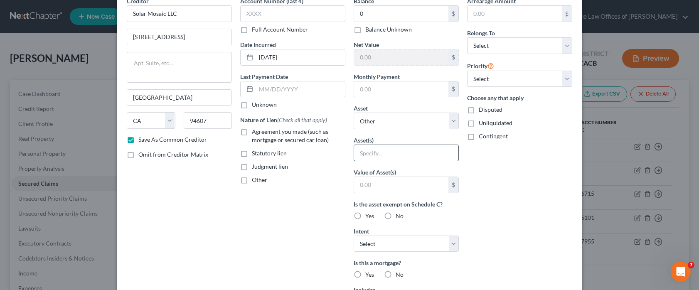
click at [390, 152] on input "text" at bounding box center [406, 153] width 104 height 16
click at [373, 155] on input "text" at bounding box center [406, 153] width 104 height 16
click at [371, 152] on input "text" at bounding box center [406, 153] width 104 height 16
click at [371, 130] on div "Balance 0.00 $ Balance Unknown Balance Undetermined 0 $ Balance Unknown Net Val…" at bounding box center [405, 182] width 113 height 371
click at [375, 123] on select "Select Other Multiple Assets [STREET_ADDRESS][PERSON_NAME] - $823000.0 2022 Nis…" at bounding box center [405, 121] width 105 height 17
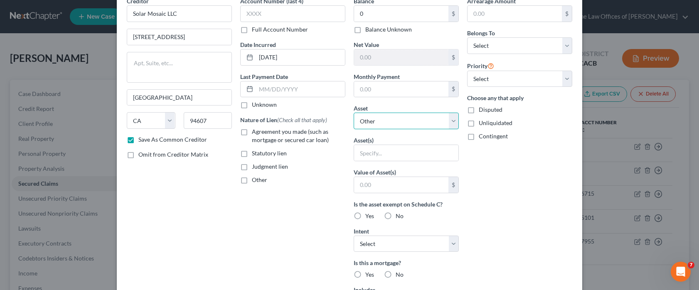
select select "11"
click at [353, 113] on select "Select Other Multiple Assets [STREET_ADDRESS][PERSON_NAME] - $823000.0 2022 Nis…" at bounding box center [405, 121] width 105 height 17
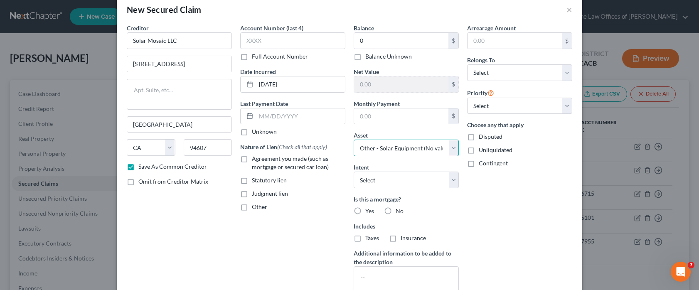
scroll to position [0, 0]
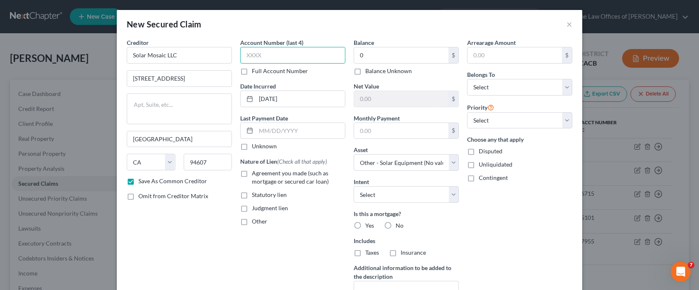
click at [266, 59] on input "text" at bounding box center [292, 55] width 105 height 17
type input "7939"
click at [491, 91] on select "Select Debtor 1 Only Debtor 2 Only Debtor 1 And Debtor 2 Only At Least One Of T…" at bounding box center [519, 87] width 105 height 17
select select "0"
click at [467, 79] on select "Select Debtor 1 Only Debtor 2 Only Debtor 1 And Debtor 2 Only At Least One Of T…" at bounding box center [519, 87] width 105 height 17
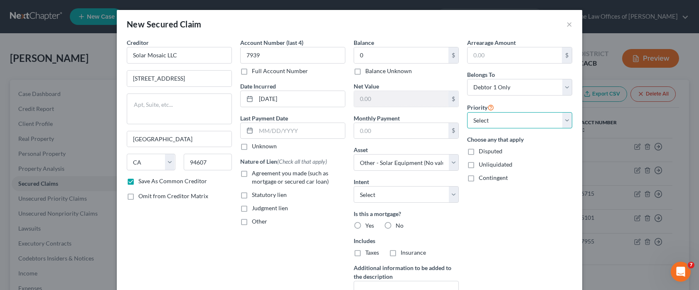
click at [488, 118] on select "Select 1st 2nd 3rd 4th 5th 6th 7th 8th 9th 10th 11th 12th 13th 14th 15th 16th 1…" at bounding box center [519, 120] width 105 height 17
select select "2"
click at [467, 112] on select "Select 1st 2nd 3rd 4th 5th 6th 7th 8th 9th 10th 11th 12th 13th 14th 15th 16th 1…" at bounding box center [519, 120] width 105 height 17
click at [479, 152] on label "Disputed" at bounding box center [491, 151] width 24 height 8
click at [482, 152] on input "Disputed" at bounding box center [484, 149] width 5 height 5
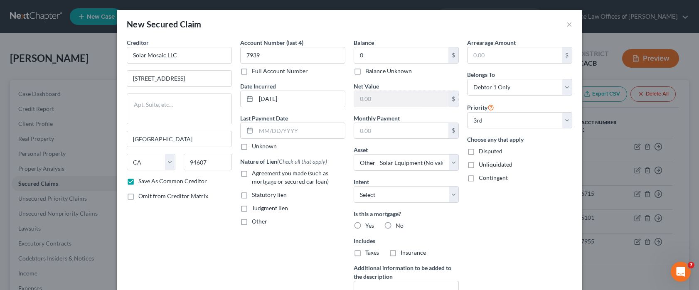
checkbox input "true"
click at [395, 226] on label "No" at bounding box center [399, 225] width 8 height 8
click at [399, 226] on input "No" at bounding box center [401, 223] width 5 height 5
radio input "true"
click at [252, 175] on label "Agreement you made (such as mortgage or secured car loan)" at bounding box center [298, 177] width 93 height 17
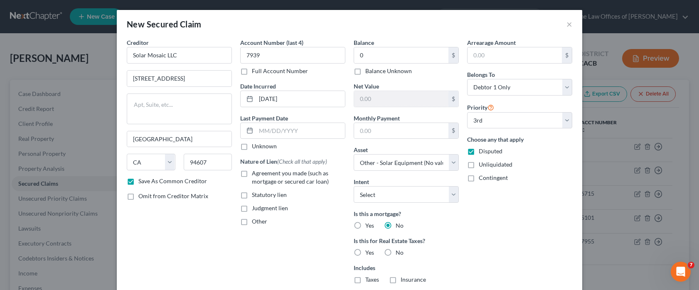
click at [255, 174] on input "Agreement you made (such as mortgage or secured car loan)" at bounding box center [257, 171] width 5 height 5
checkbox input "true"
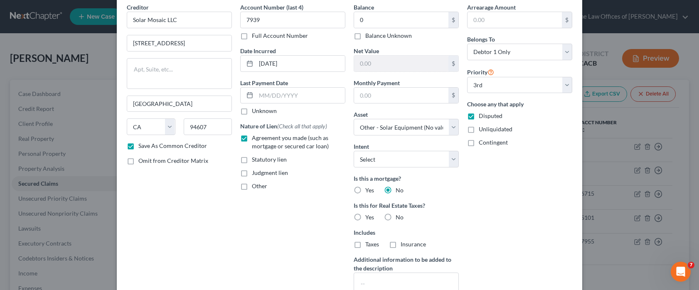
scroll to position [108, 0]
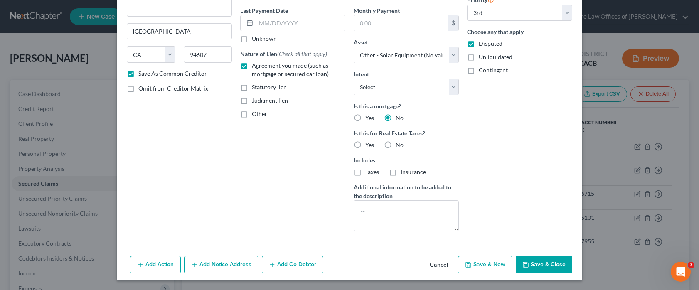
click at [395, 144] on label "No" at bounding box center [399, 145] width 8 height 8
click at [399, 144] on input "No" at bounding box center [401, 143] width 5 height 5
radio input "true"
click at [415, 89] on select "Select Surrender Redeem Reaffirm Avoid Other" at bounding box center [405, 87] width 105 height 17
select select "0"
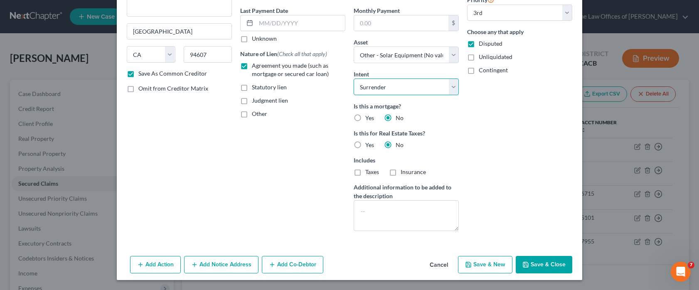
click at [353, 79] on select "Select Surrender Redeem Reaffirm Avoid Other" at bounding box center [405, 87] width 105 height 17
click at [489, 263] on button "Save & New" at bounding box center [485, 264] width 54 height 17
checkbox input "false"
select select
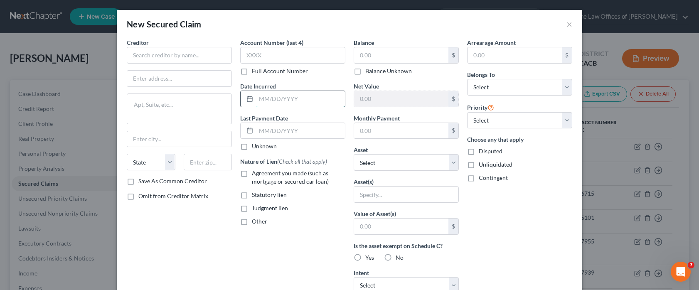
click at [289, 103] on input "text" at bounding box center [300, 99] width 89 height 16
type input "[DATE]"
click at [207, 54] on input "text" at bounding box center [179, 55] width 105 height 17
click at [210, 59] on input "text" at bounding box center [179, 55] width 105 height 17
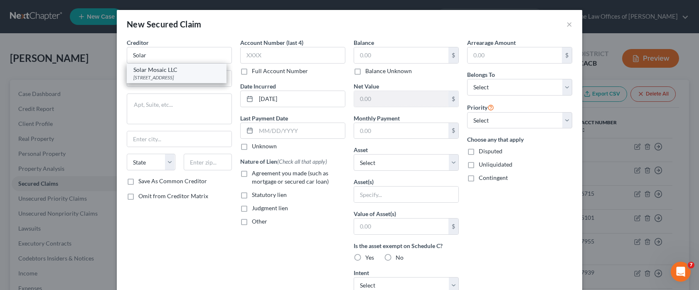
click at [181, 76] on div "[STREET_ADDRESS]" at bounding box center [176, 77] width 86 height 7
type input "Solar Mosaic LLC"
type input "[STREET_ADDRESS]"
type input "[GEOGRAPHIC_DATA]"
select select "4"
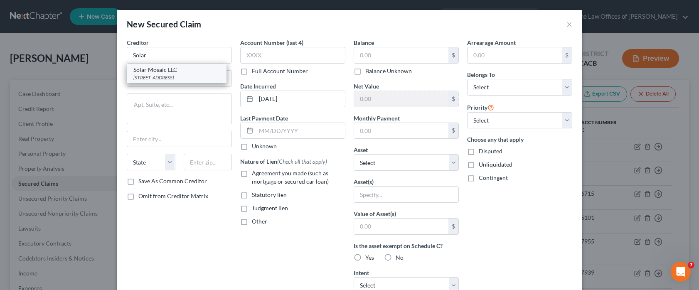
type input "94607"
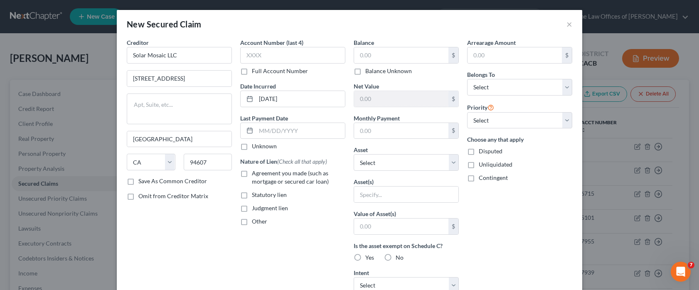
click at [138, 183] on label "Save As Common Creditor" at bounding box center [172, 181] width 69 height 8
click at [142, 182] on input "Save As Common Creditor" at bounding box center [144, 179] width 5 height 5
checkbox input "true"
click at [277, 54] on input "text" at bounding box center [292, 55] width 105 height 17
click at [477, 125] on select "Select 1st 2nd 3rd 4th 5th 6th 7th 8th 9th 10th 11th 12th 13th 14th 15th 16th 1…" at bounding box center [519, 120] width 105 height 17
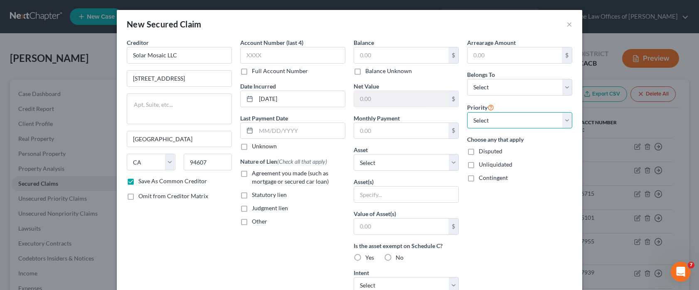
select select "2"
click at [467, 112] on select "Select 1st 2nd 3rd 4th 5th 6th 7th 8th 9th 10th 11th 12th 13th 14th 15th 16th 1…" at bounding box center [519, 120] width 105 height 17
click at [487, 89] on select "Select Debtor 1 Only Debtor 2 Only Debtor 1 And Debtor 2 Only At Least One Of T…" at bounding box center [519, 87] width 105 height 17
select select "0"
click at [467, 79] on select "Select Debtor 1 Only Debtor 2 Only Debtor 1 And Debtor 2 Only At Least One Of T…" at bounding box center [519, 87] width 105 height 17
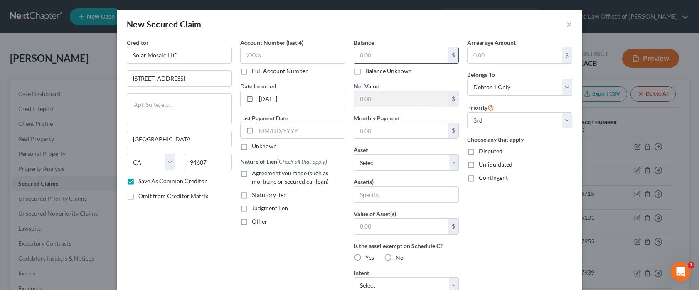
click at [371, 57] on input "text" at bounding box center [401, 55] width 94 height 16
type input "0"
click at [318, 62] on input "text" at bounding box center [292, 55] width 105 height 17
click at [275, 56] on input "text" at bounding box center [292, 55] width 105 height 17
type input "7939"
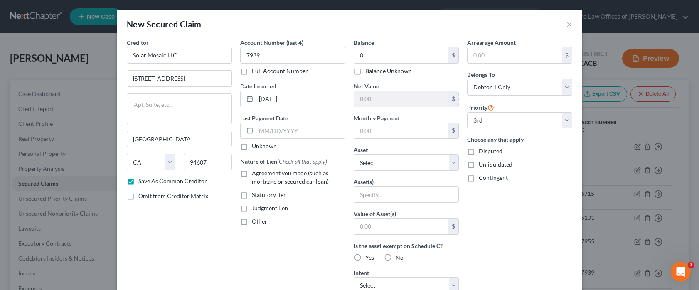
click at [479, 152] on label "Disputed" at bounding box center [491, 151] width 24 height 8
click at [482, 152] on input "Disputed" at bounding box center [484, 149] width 5 height 5
checkbox input "true"
click at [366, 200] on input "text" at bounding box center [406, 195] width 104 height 16
click at [367, 169] on select "Select Other Multiple Assets [STREET_ADDRESS][PERSON_NAME] - $823000.0 2022 Nis…" at bounding box center [405, 162] width 105 height 17
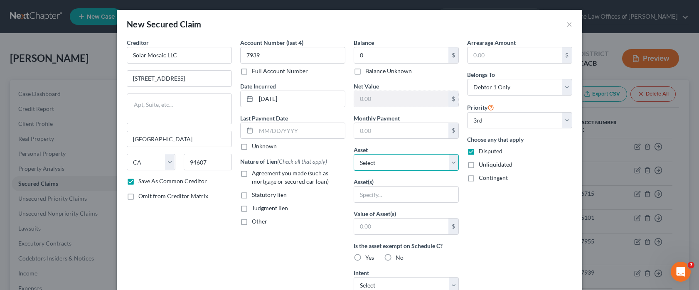
select select "12"
click at [353, 154] on select "Select Other Multiple Assets [STREET_ADDRESS][PERSON_NAME] - $823000.0 2022 Nis…" at bounding box center [405, 162] width 105 height 17
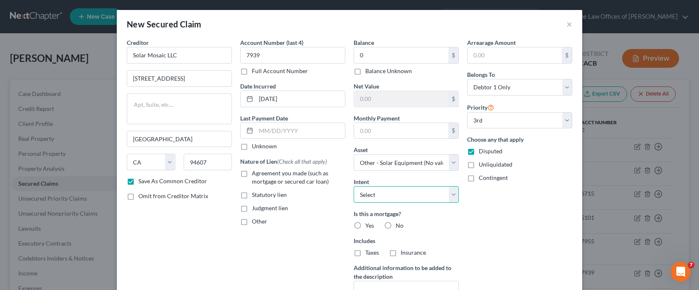
click at [392, 196] on select "Select Surrender Redeem Reaffirm Avoid Other" at bounding box center [405, 194] width 105 height 17
select select "0"
click at [353, 186] on select "Select Surrender Redeem Reaffirm Avoid Other" at bounding box center [405, 194] width 105 height 17
click at [395, 226] on label "No" at bounding box center [399, 225] width 8 height 8
click at [399, 226] on input "No" at bounding box center [401, 223] width 5 height 5
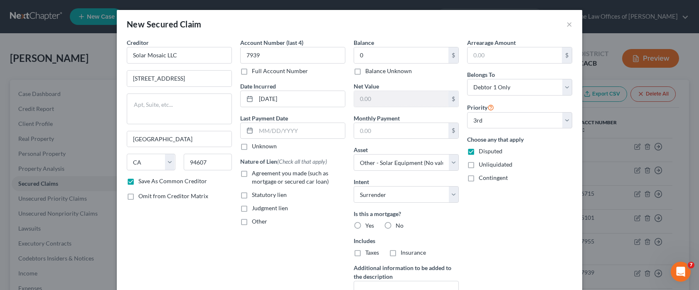
radio input "true"
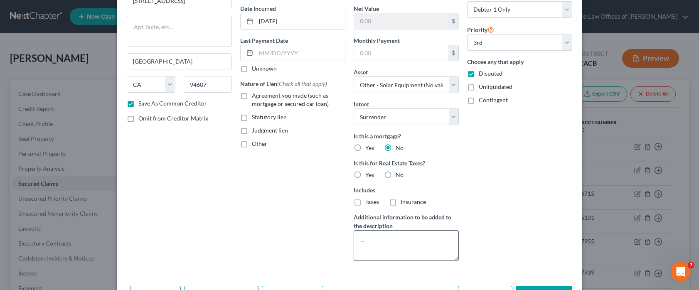
scroll to position [83, 0]
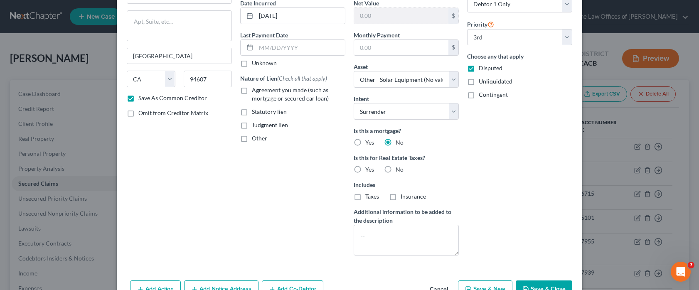
click at [395, 170] on label "No" at bounding box center [399, 169] width 8 height 8
click at [399, 170] on input "No" at bounding box center [401, 167] width 5 height 5
radio input "true"
click at [289, 226] on div "Account Number (last 4) 7939 Full Account Number Date Incurred [DATE] Last Paym…" at bounding box center [292, 108] width 113 height 307
click at [252, 89] on label "Agreement you made (such as mortgage or secured car loan)" at bounding box center [298, 94] width 93 height 17
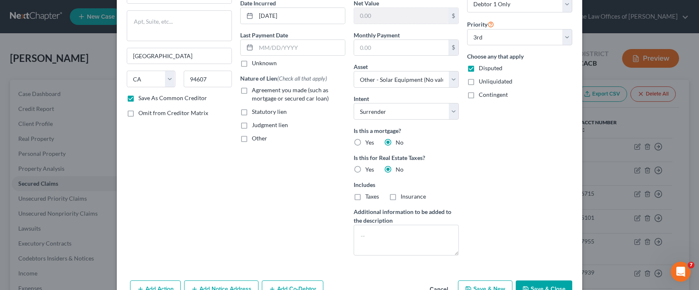
click at [255, 89] on input "Agreement you made (such as mortgage or secured car loan)" at bounding box center [257, 88] width 5 height 5
checkbox input "true"
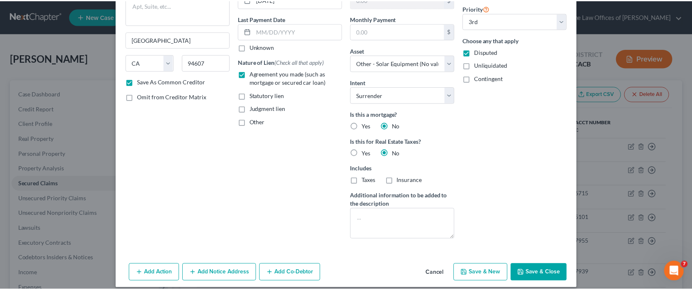
scroll to position [108, 0]
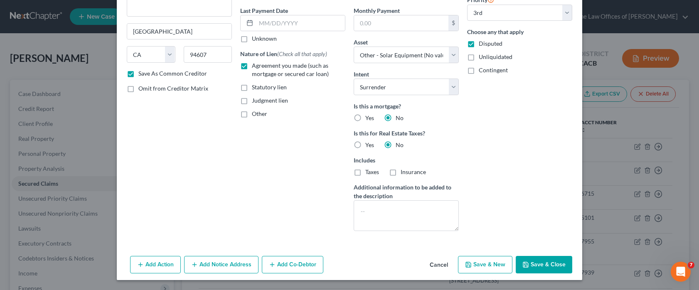
drag, startPoint x: 552, startPoint y: 264, endPoint x: 535, endPoint y: 266, distance: 16.7
click at [551, 264] on button "Save & Close" at bounding box center [543, 264] width 56 height 17
checkbox input "false"
select select
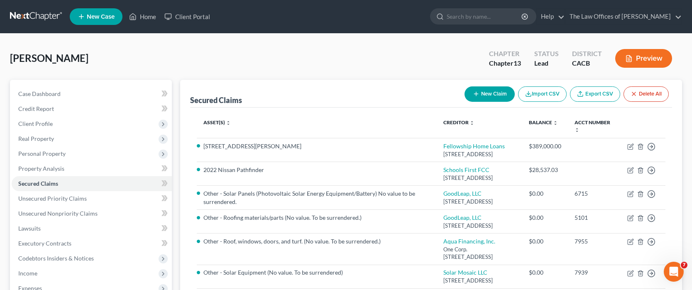
click at [262, 61] on div "[PERSON_NAME] Upgraded Chapter Chapter 13 Status Lead District CACB Preview" at bounding box center [346, 62] width 672 height 36
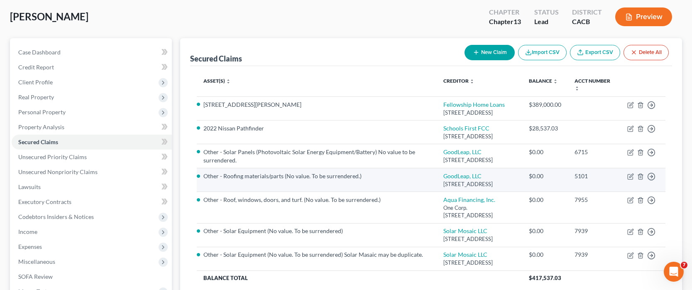
scroll to position [125, 0]
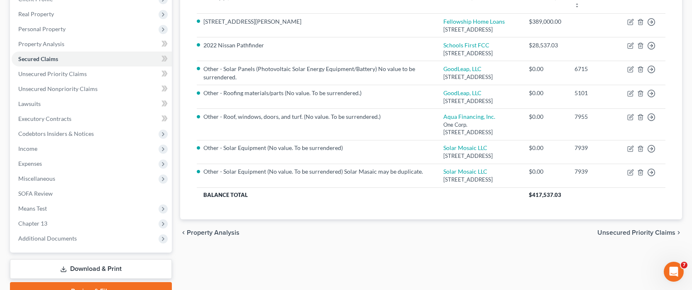
click at [401, 219] on div "Asset(s) expand_more expand_less unfold_more Creditor expand_more expand_less u…" at bounding box center [431, 101] width 482 height 236
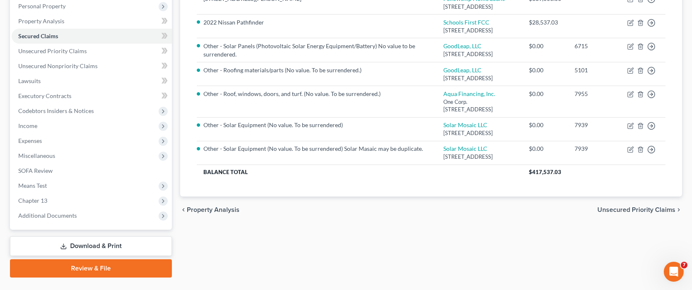
scroll to position [167, 0]
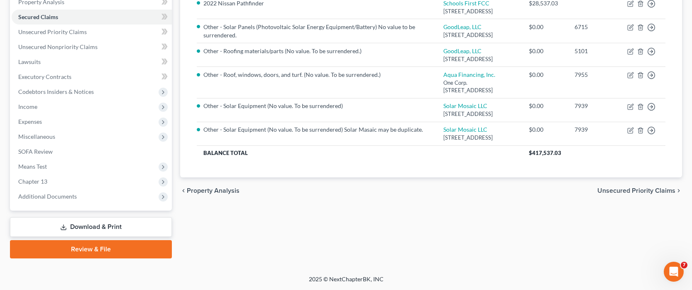
click at [621, 194] on span "Unsecured Priority Claims" at bounding box center [637, 190] width 78 height 7
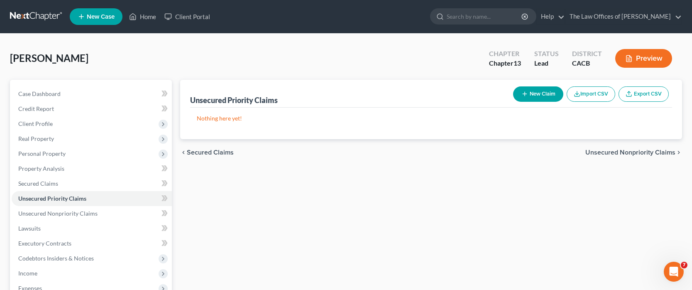
click at [630, 152] on span "Unsecured Nonpriority Claims" at bounding box center [631, 152] width 90 height 7
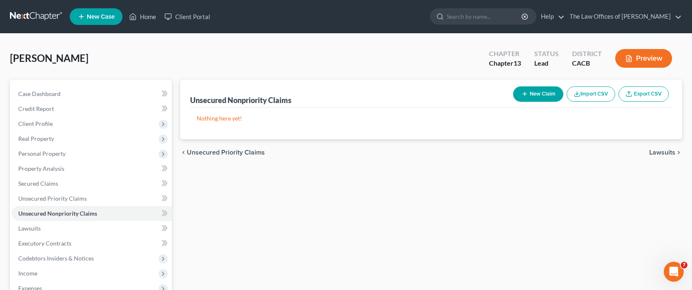
click at [665, 153] on span "Lawsuits" at bounding box center [663, 152] width 26 height 7
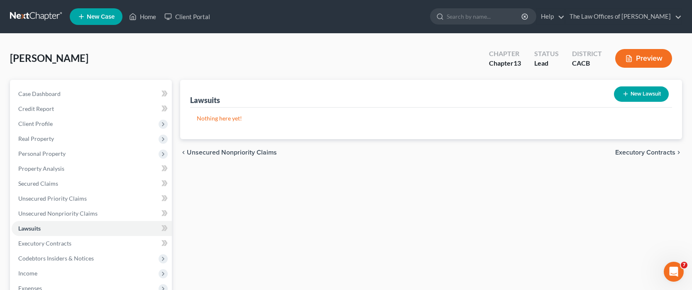
click at [665, 153] on span "Executory Contracts" at bounding box center [646, 152] width 60 height 7
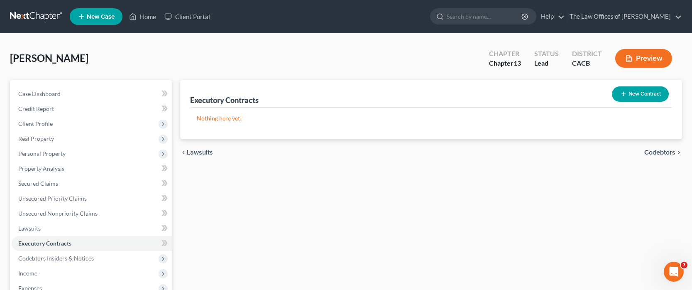
click at [663, 150] on span "Codebtors" at bounding box center [660, 152] width 31 height 7
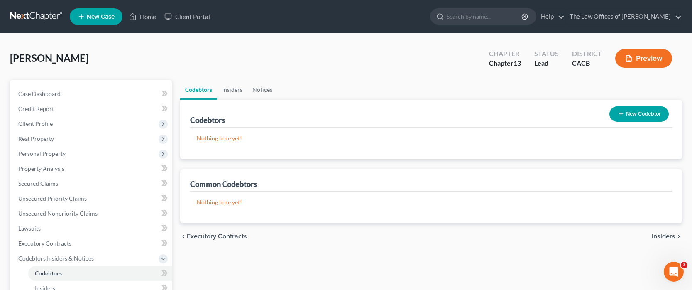
click at [665, 235] on span "Insiders" at bounding box center [664, 236] width 24 height 7
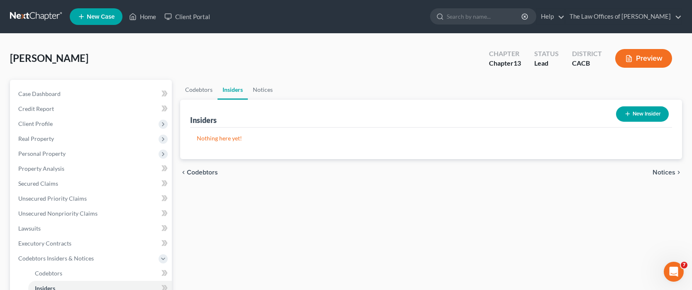
click at [663, 170] on span "Notices" at bounding box center [664, 172] width 23 height 7
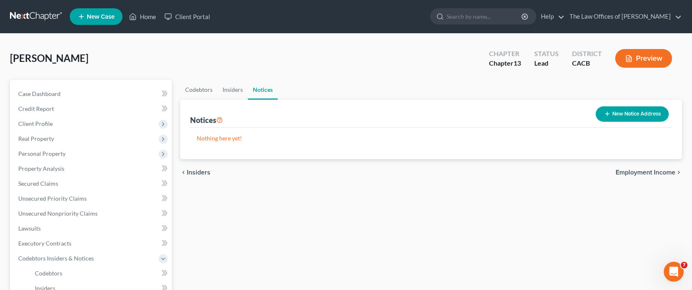
click at [663, 171] on span "Employment Income" at bounding box center [646, 172] width 60 height 7
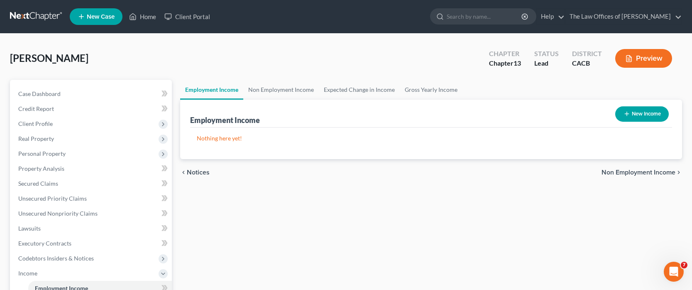
click at [640, 113] on button "New Income" at bounding box center [643, 113] width 54 height 15
select select "0"
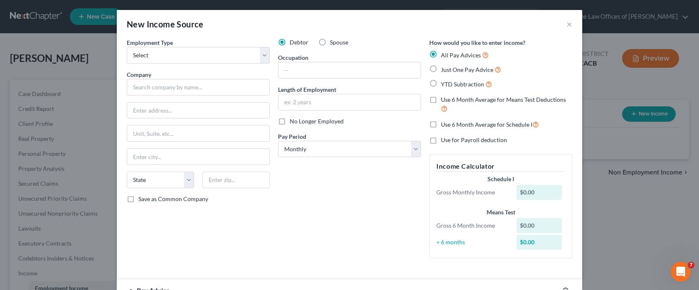
click at [392, 25] on div "New Income Source ×" at bounding box center [349, 24] width 465 height 28
click at [192, 55] on select "Select Full or [DEMOGRAPHIC_DATA] Employment Self Employment" at bounding box center [198, 55] width 143 height 17
select select "0"
click at [127, 47] on select "Select Full or [DEMOGRAPHIC_DATA] Employment Self Employment" at bounding box center [198, 55] width 143 height 17
click at [181, 87] on input "text" at bounding box center [198, 87] width 143 height 17
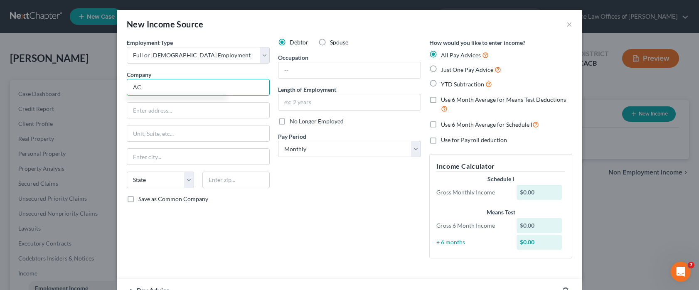
type input "A"
type input "[GEOGRAPHIC_DATA]"
click at [170, 115] on input "text" at bounding box center [198, 111] width 142 height 16
paste input "[STREET_ADDRESS]"
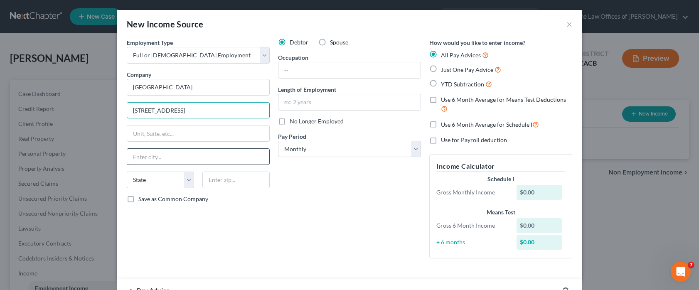
type input "[STREET_ADDRESS]"
click at [163, 157] on input "text" at bounding box center [198, 157] width 142 height 16
type input "S"
type input "[GEOGRAPHIC_DATA]"
select select "4"
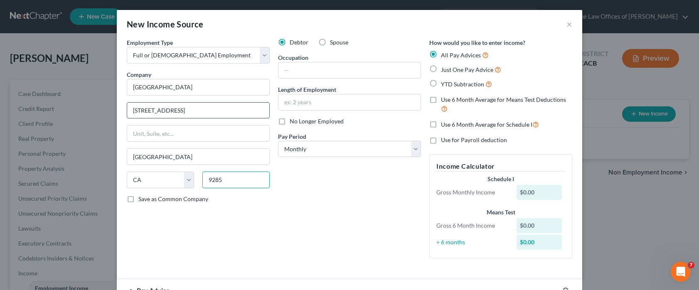
type input "9285"
drag, startPoint x: 165, startPoint y: 111, endPoint x: 241, endPoint y: 109, distance: 76.4
click at [241, 109] on input "[STREET_ADDRESS]" at bounding box center [198, 111] width 142 height 16
type input "[STREET_ADDRESS]"
click at [339, 73] on input "text" at bounding box center [349, 70] width 142 height 16
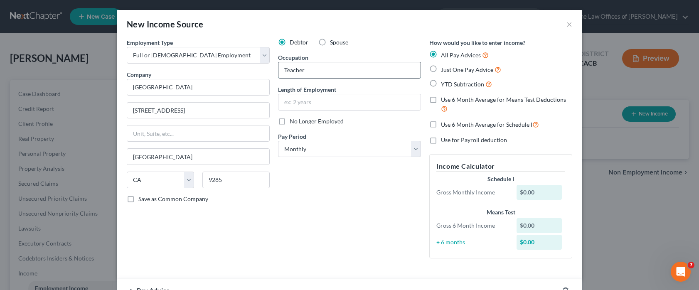
type input "Teacher"
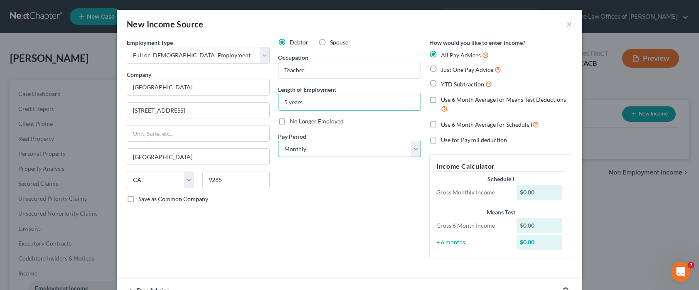
click at [308, 149] on select "Select Monthly Twice Monthly Every Other Week Weekly" at bounding box center [349, 149] width 143 height 17
click at [309, 153] on select "Select Monthly Twice Monthly Every Other Week Weekly" at bounding box center [349, 149] width 143 height 17
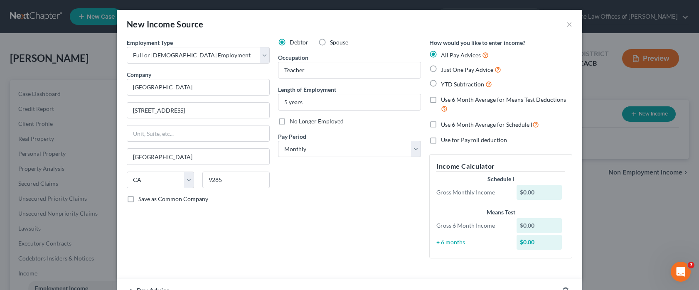
click at [464, 69] on span "Just One Pay Advice" at bounding box center [467, 69] width 52 height 7
click at [449, 69] on input "Just One Pay Advice" at bounding box center [446, 67] width 5 height 5
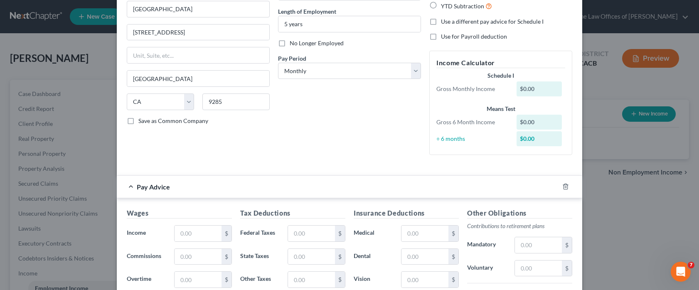
scroll to position [83, 0]
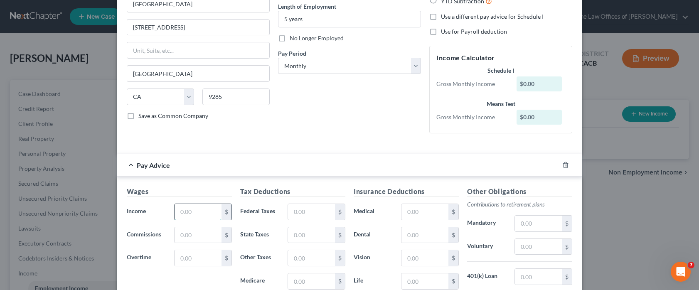
click at [210, 212] on input "text" at bounding box center [197, 212] width 47 height 16
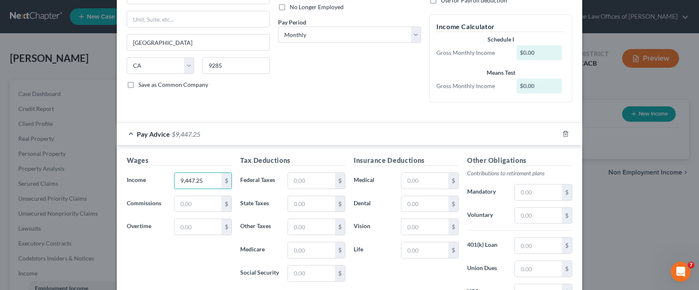
scroll to position [166, 0]
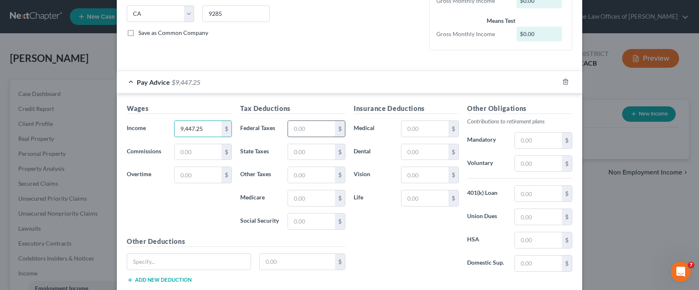
click at [323, 125] on input "text" at bounding box center [311, 129] width 47 height 16
click at [476, 64] on div at bounding box center [350, 64] width 454 height 0
click at [305, 157] on input "400" at bounding box center [311, 152] width 47 height 16
click at [464, 83] on div "Pay Advice $8,190.33" at bounding box center [338, 82] width 442 height 22
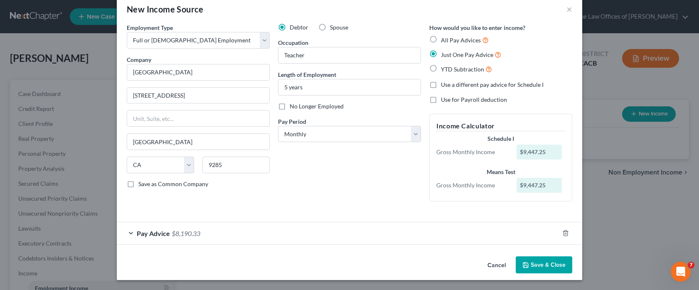
scroll to position [15, 0]
click at [196, 231] on span "$8,190.33" at bounding box center [186, 233] width 29 height 8
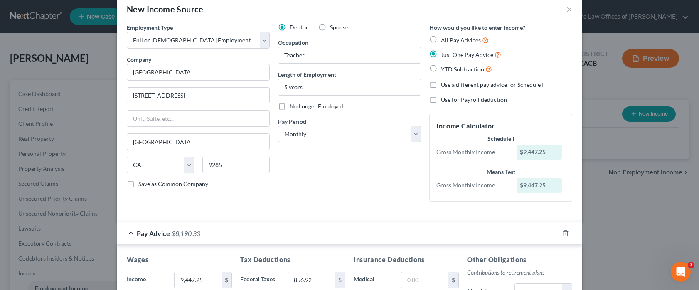
scroll to position [166, 0]
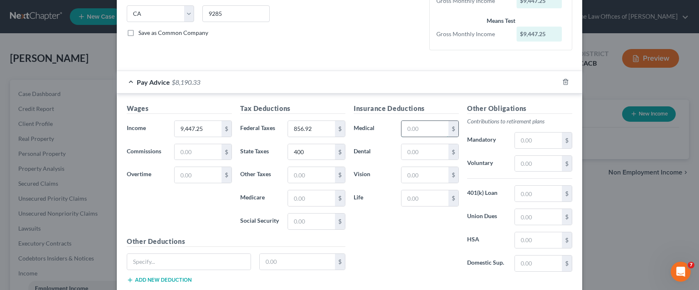
click at [425, 131] on input "text" at bounding box center [424, 129] width 47 height 16
click at [309, 224] on input "text" at bounding box center [311, 222] width 47 height 16
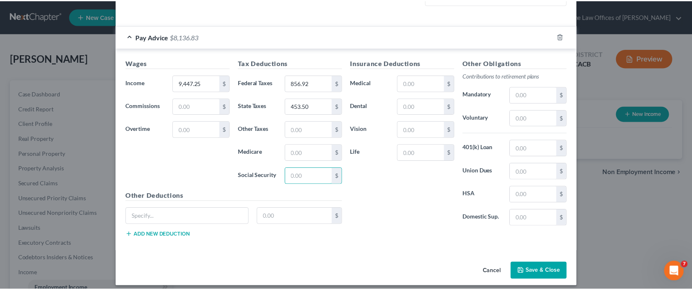
scroll to position [218, 0]
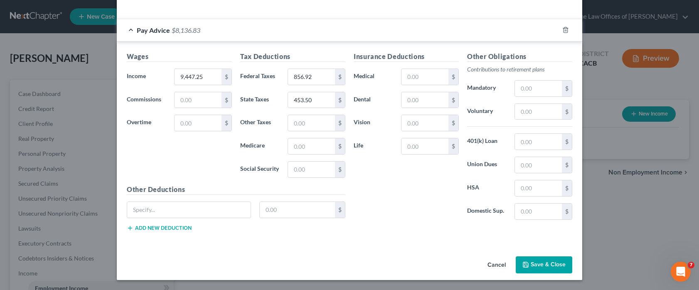
click at [533, 263] on button "Save & Close" at bounding box center [543, 264] width 56 height 17
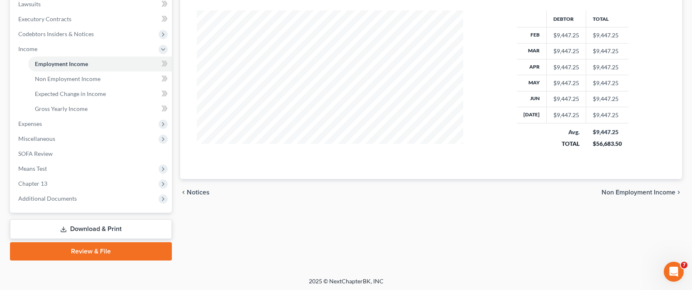
scroll to position [226, 0]
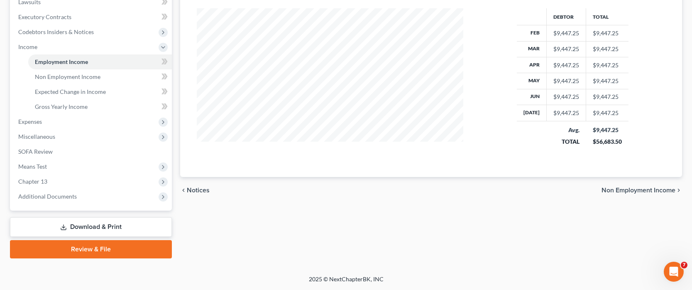
click at [609, 190] on span "Non Employment Income" at bounding box center [639, 190] width 74 height 7
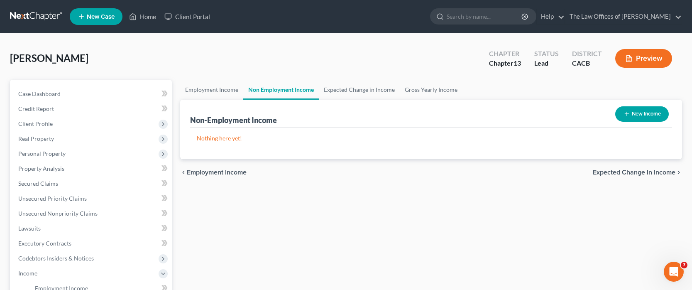
click at [633, 117] on button "New Income" at bounding box center [643, 113] width 54 height 15
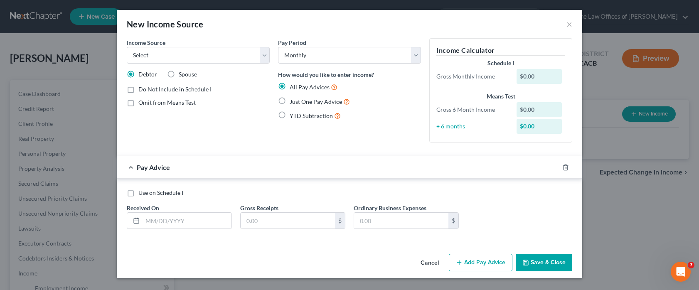
click at [534, 79] on div "$0.00" at bounding box center [539, 76] width 46 height 15
click at [196, 221] on input "text" at bounding box center [186, 221] width 89 height 16
click at [540, 263] on button "Save & Close" at bounding box center [543, 262] width 56 height 17
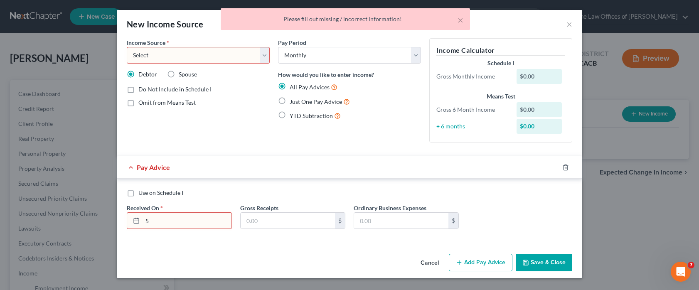
click at [198, 61] on select "Select Unemployment Disability (from employer) Pension Retirement Social Securi…" at bounding box center [198, 55] width 143 height 17
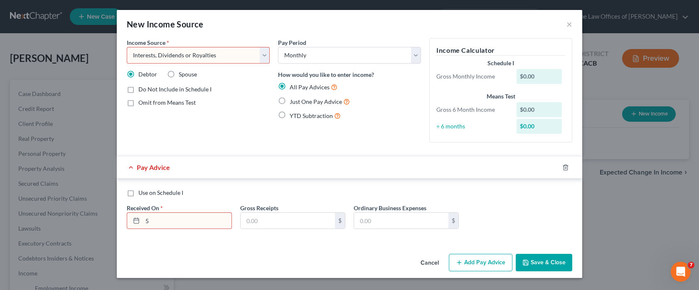
click at [127, 47] on select "Select Unemployment Disability (from employer) Pension Retirement Social Securi…" at bounding box center [198, 55] width 143 height 17
drag, startPoint x: 156, startPoint y: 225, endPoint x: 142, endPoint y: 225, distance: 14.1
click at [145, 225] on input "5" at bounding box center [186, 221] width 89 height 16
click at [138, 193] on label "Use on Schedule I" at bounding box center [160, 193] width 45 height 8
click at [142, 193] on input "Use on Schedule I" at bounding box center [144, 191] width 5 height 5
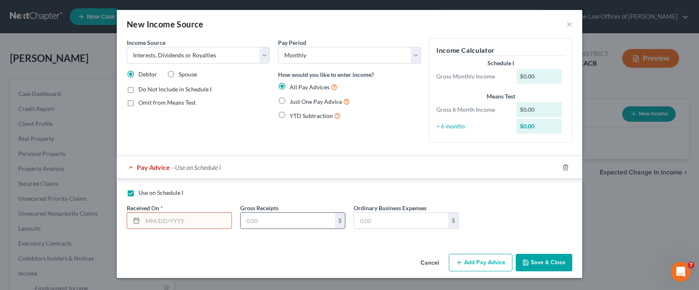
click at [270, 221] on input "text" at bounding box center [288, 221] width 94 height 16
click at [545, 263] on button "Save & Close" at bounding box center [543, 262] width 56 height 17
click at [196, 222] on input "text" at bounding box center [186, 221] width 89 height 16
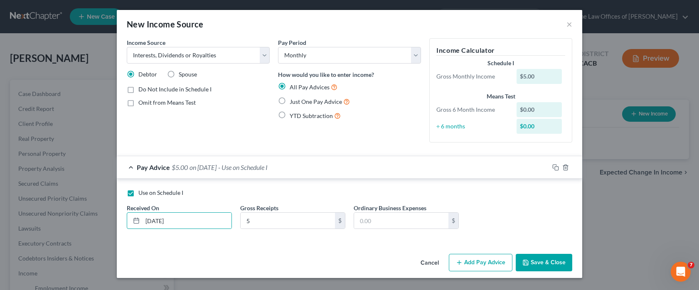
click at [541, 264] on button "Save & Close" at bounding box center [543, 262] width 56 height 17
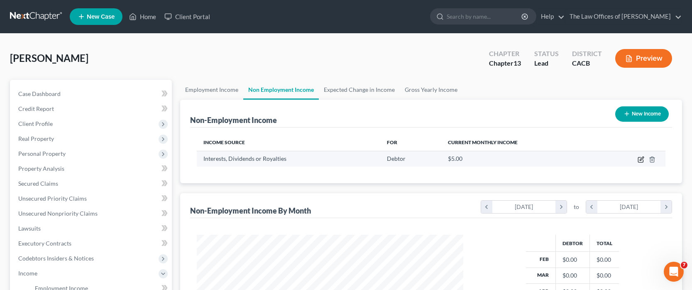
click at [641, 160] on icon "button" at bounding box center [642, 159] width 4 height 4
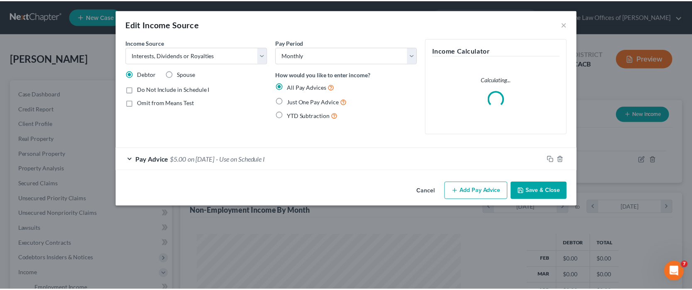
scroll to position [149, 286]
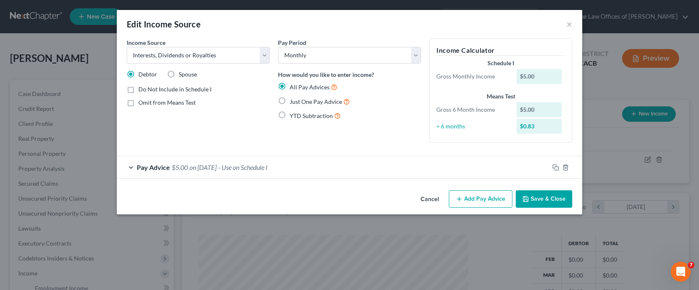
click at [191, 168] on span "on [DATE]" at bounding box center [202, 167] width 27 height 8
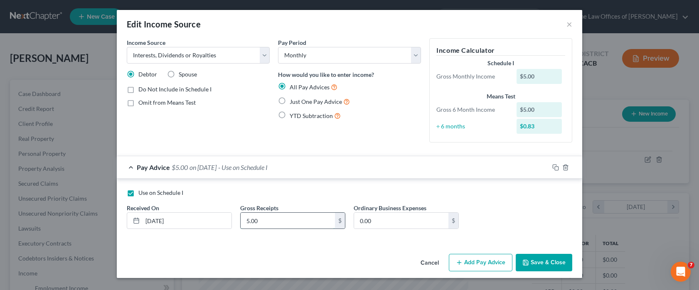
click at [249, 221] on input "5.00" at bounding box center [288, 221] width 94 height 16
click at [538, 267] on button "Save & Close" at bounding box center [543, 262] width 56 height 17
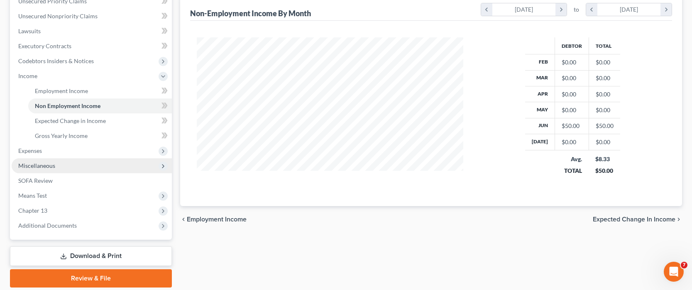
scroll to position [185, 0]
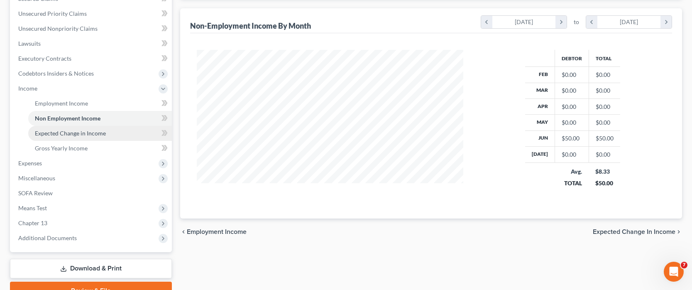
click at [79, 135] on span "Expected Change in Income" at bounding box center [70, 133] width 71 height 7
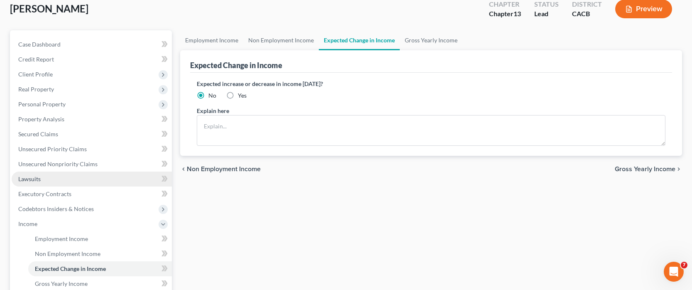
scroll to position [125, 0]
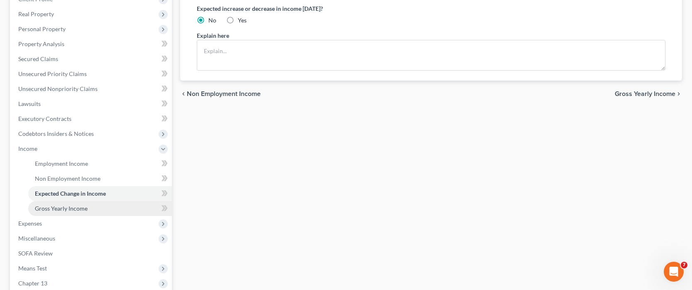
click at [79, 207] on span "Gross Yearly Income" at bounding box center [61, 208] width 53 height 7
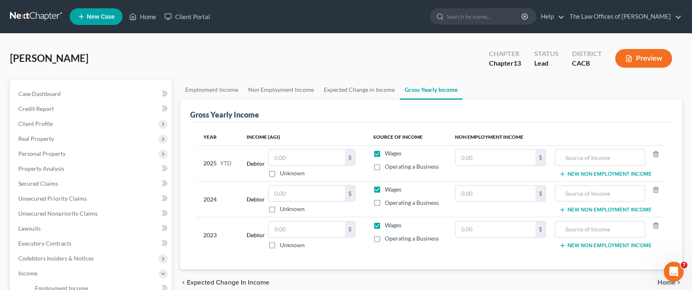
drag, startPoint x: 371, startPoint y: 126, endPoint x: 367, endPoint y: 130, distance: 5.6
click at [371, 126] on div "Year Income (AGI) Source of Income Non Employment Income 2025 YTD Debtor $ Unkn…" at bounding box center [431, 195] width 482 height 147
click at [302, 162] on input "text" at bounding box center [307, 158] width 76 height 16
click at [312, 197] on input "text" at bounding box center [307, 194] width 76 height 16
click at [285, 224] on input "text" at bounding box center [307, 229] width 76 height 16
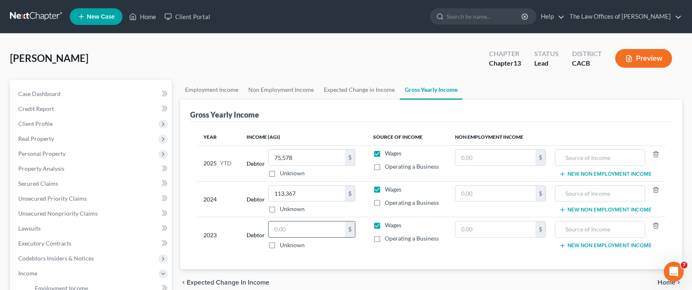
click at [338, 233] on input "text" at bounding box center [307, 229] width 76 height 16
click at [487, 191] on input "text" at bounding box center [496, 194] width 80 height 16
click at [492, 235] on input "text" at bounding box center [496, 229] width 80 height 16
click at [584, 232] on input "text" at bounding box center [600, 229] width 81 height 16
click at [510, 157] on input "text" at bounding box center [496, 158] width 80 height 16
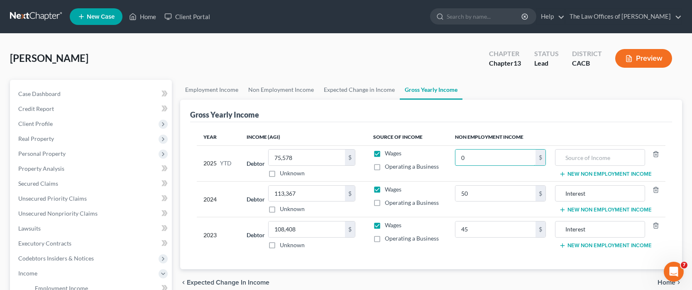
scroll to position [125, 0]
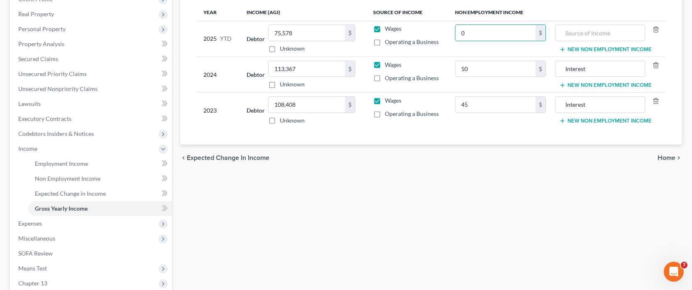
click at [669, 155] on span "Home" at bounding box center [667, 158] width 18 height 7
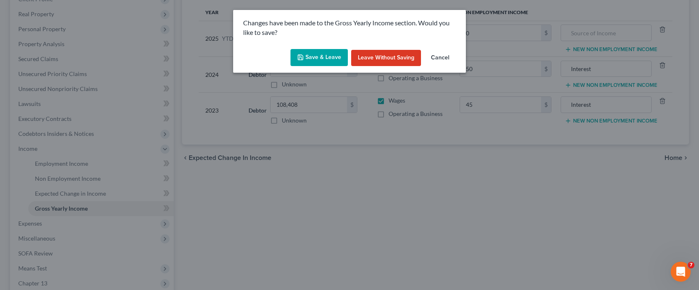
click at [336, 56] on button "Save & Leave" at bounding box center [318, 57] width 57 height 17
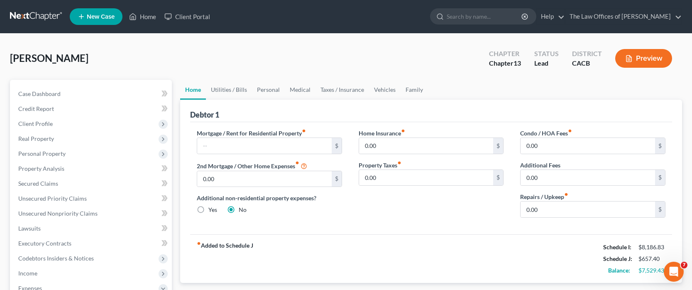
click at [398, 223] on div "Home Insurance fiber_manual_record 0.00 $ Property Taxes fiber_manual_record 0.…" at bounding box center [432, 177] width 162 height 96
click at [410, 230] on div "Mortgage / Rent for Residential Property fiber_manual_record $ 2nd Mortgage / O…" at bounding box center [431, 178] width 482 height 112
click at [268, 148] on input "text" at bounding box center [264, 146] width 135 height 16
click at [395, 151] on input "0.00" at bounding box center [426, 146] width 135 height 16
click at [394, 177] on input "0.00" at bounding box center [426, 178] width 135 height 16
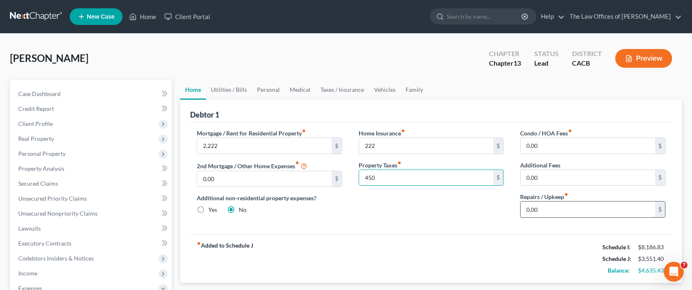
click at [555, 209] on input "0.00" at bounding box center [588, 209] width 135 height 16
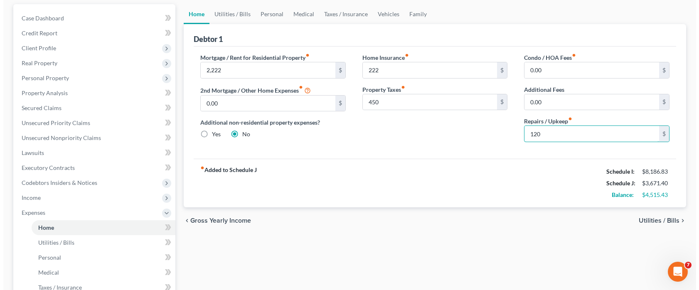
scroll to position [83, 0]
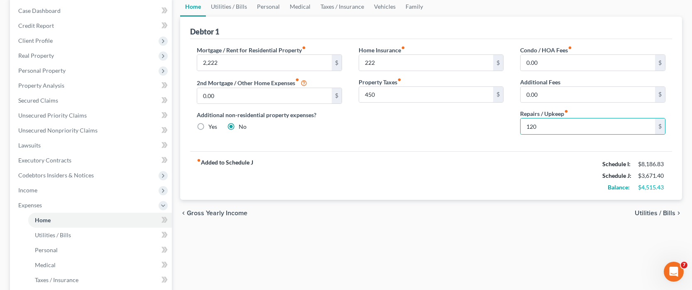
click at [647, 215] on span "Utilities / Bills" at bounding box center [655, 213] width 41 height 7
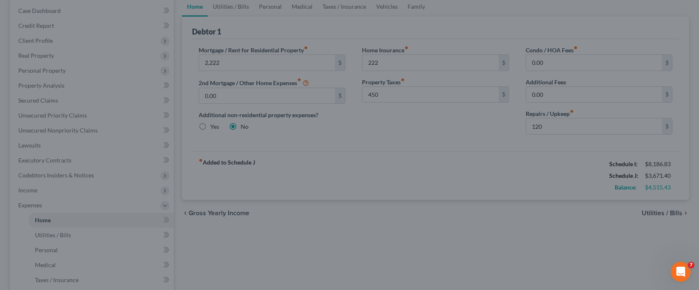
click at [660, 211] on div at bounding box center [349, 145] width 699 height 290
click at [399, 234] on div at bounding box center [349, 145] width 699 height 290
click at [60, 162] on div at bounding box center [349, 145] width 699 height 290
click at [59, 160] on div at bounding box center [349, 145] width 699 height 290
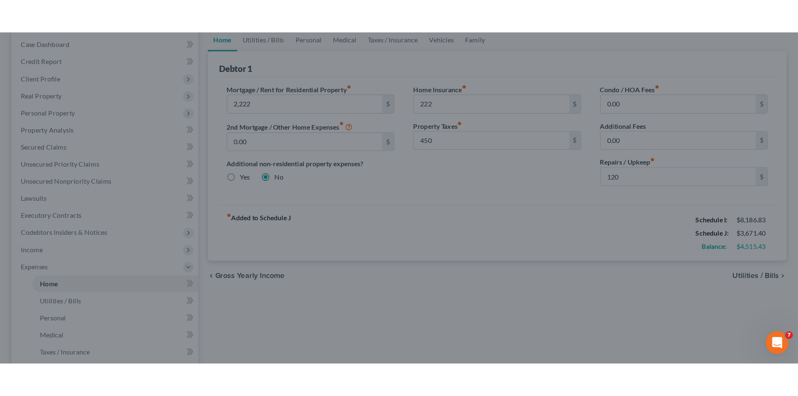
scroll to position [125, 0]
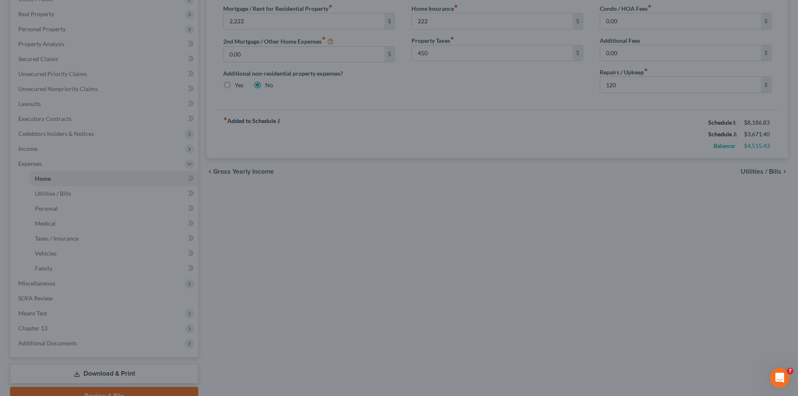
click at [331, 123] on div at bounding box center [399, 198] width 798 height 396
click at [299, 25] on div at bounding box center [399, 198] width 798 height 396
click at [392, 22] on div at bounding box center [399, 198] width 798 height 396
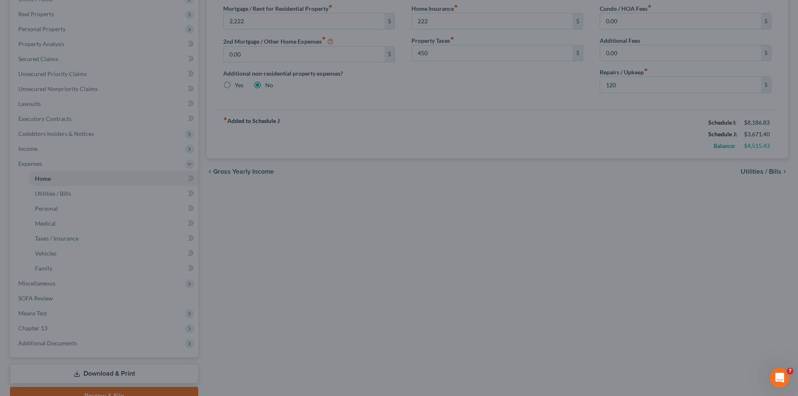
click at [349, 23] on div at bounding box center [399, 198] width 798 height 396
click at [340, 44] on div at bounding box center [399, 198] width 798 height 396
click at [328, 39] on div at bounding box center [399, 198] width 798 height 396
click at [302, 91] on div at bounding box center [399, 198] width 798 height 396
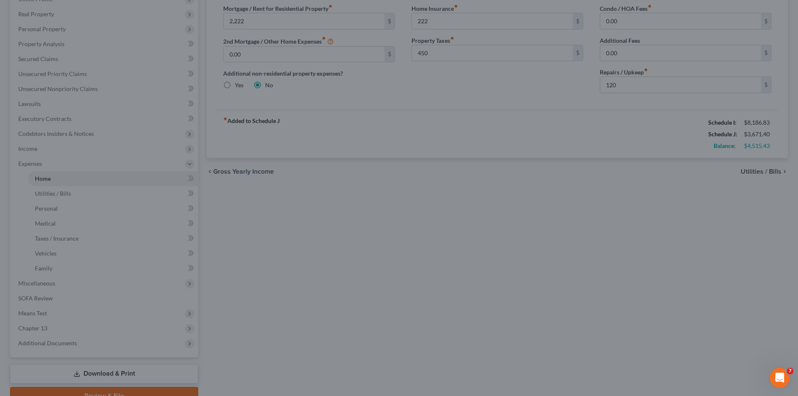
drag, startPoint x: 314, startPoint y: 119, endPoint x: 341, endPoint y: 136, distance: 32.5
click at [320, 124] on div at bounding box center [399, 198] width 798 height 396
click at [129, 290] on div at bounding box center [399, 198] width 798 height 396
click at [397, 290] on div at bounding box center [399, 198] width 798 height 396
